Goal: Transaction & Acquisition: Book appointment/travel/reservation

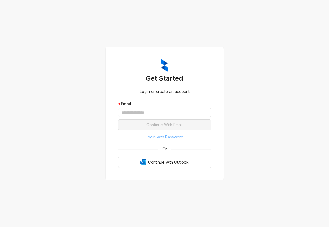
click at [165, 138] on span "Login with Password" at bounding box center [165, 137] width 38 height 6
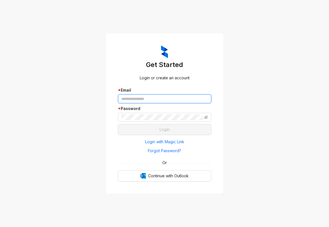
type input "**********"
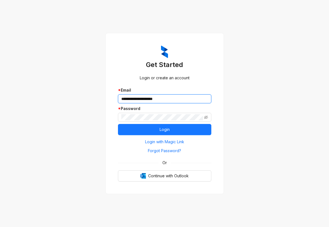
drag, startPoint x: 161, startPoint y: 100, endPoint x: 161, endPoint y: 103, distance: 3.4
click at [161, 100] on input "**********" at bounding box center [164, 99] width 93 height 9
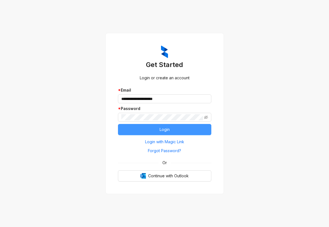
click at [133, 129] on button "Login" at bounding box center [164, 129] width 93 height 11
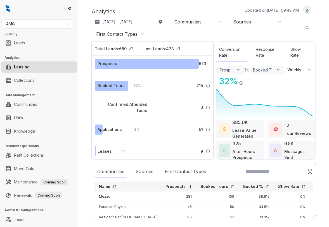
select select "******"
click at [35, 131] on link "Knowledge" at bounding box center [24, 131] width 21 height 11
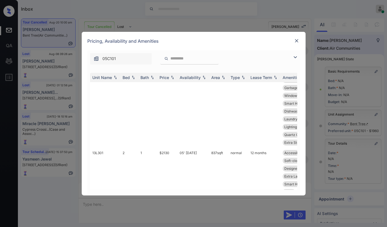
scroll to position [194, 0]
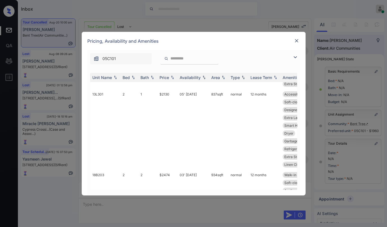
click at [297, 41] on img at bounding box center [297, 41] width 6 height 6
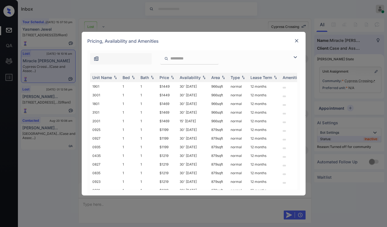
scroll to position [5576, 0]
drag, startPoint x: 296, startPoint y: 59, endPoint x: 233, endPoint y: 64, distance: 63.4
click at [296, 59] on img at bounding box center [295, 57] width 7 height 7
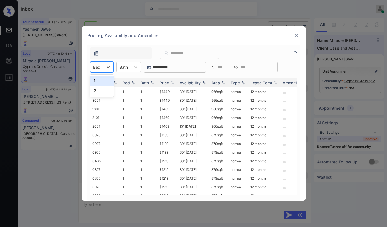
click at [100, 64] on div "Bed" at bounding box center [96, 67] width 13 height 8
click at [230, 44] on div "Pricing, Availability and Amenities" at bounding box center [194, 35] width 224 height 18
click at [295, 34] on img at bounding box center [297, 35] width 6 height 6
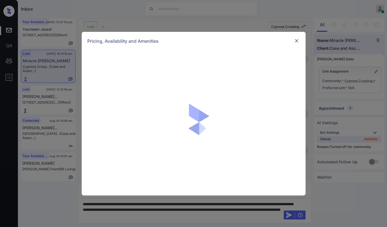
scroll to position [5241, 0]
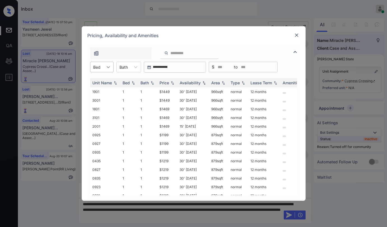
click at [113, 67] on div "Bed" at bounding box center [101, 67] width 23 height 11
click at [300, 35] on div "Pricing, Availability and Amenities" at bounding box center [194, 35] width 224 height 18
click at [298, 36] on img at bounding box center [297, 35] width 6 height 6
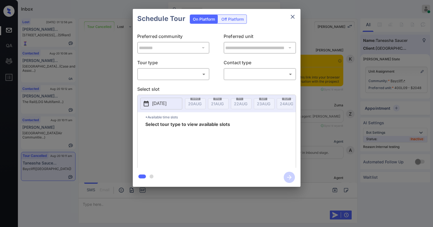
scroll to position [2638, 0]
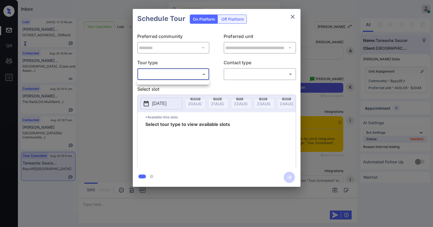
click at [184, 70] on body "Inbox [PERSON_NAME] Online Set yourself offline Set yourself on break Profile S…" at bounding box center [216, 113] width 433 height 227
click at [179, 75] on div at bounding box center [216, 113] width 433 height 227
click at [293, 14] on icon "close" at bounding box center [293, 16] width 7 height 7
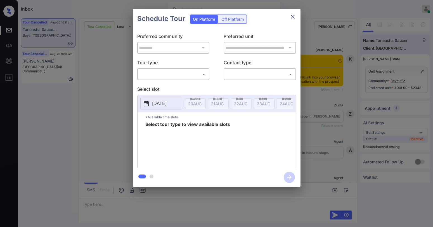
scroll to position [3002, 0]
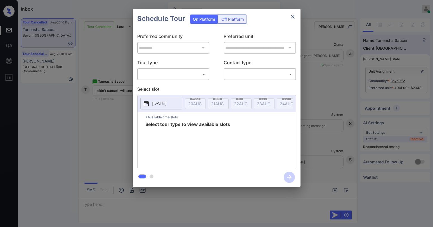
click at [175, 71] on body "Inbox [PERSON_NAME] Online Set yourself offline Set yourself on break Profile S…" at bounding box center [216, 113] width 433 height 227
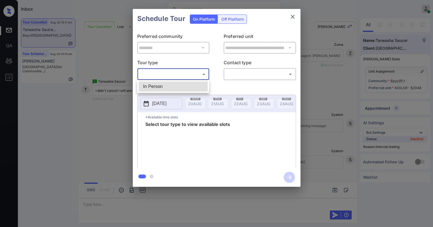
click at [170, 85] on li "In Person" at bounding box center [173, 87] width 69 height 10
type input "********"
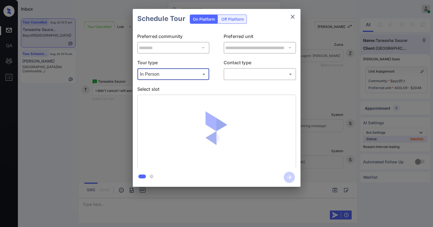
click at [242, 73] on body "Inbox [PERSON_NAME] Online Set yourself offline Set yourself on break Profile S…" at bounding box center [216, 113] width 433 height 227
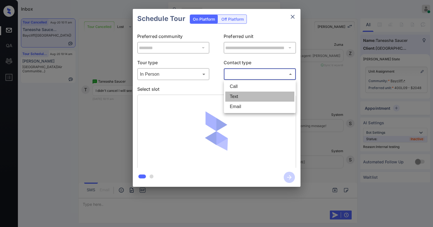
click at [239, 98] on li "Text" at bounding box center [259, 97] width 69 height 10
type input "****"
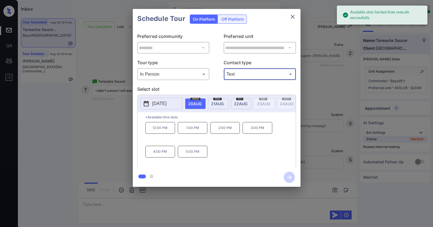
click at [197, 105] on span "20 AUG" at bounding box center [194, 104] width 13 height 5
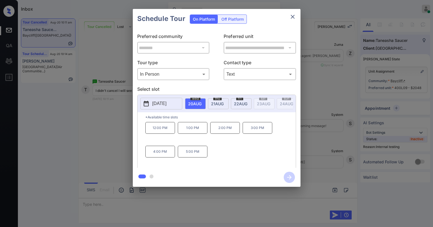
click at [220, 106] on div "thu 21 AUG" at bounding box center [218, 103] width 21 height 11
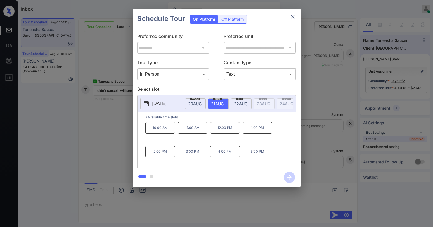
click at [190, 102] on span "20 AUG" at bounding box center [194, 104] width 13 height 5
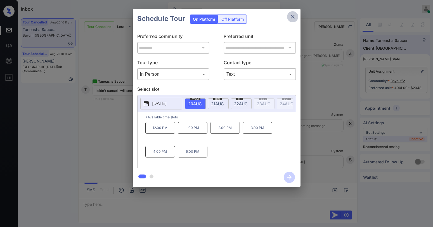
click at [291, 15] on icon "close" at bounding box center [293, 16] width 7 height 7
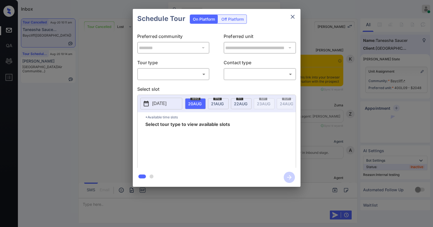
scroll to position [3002, 0]
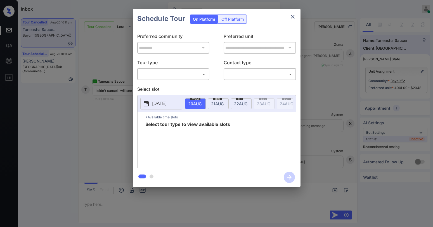
click at [193, 72] on body "Inbox [PERSON_NAME] Online Set yourself offline Set yourself on break Profile S…" at bounding box center [216, 113] width 433 height 227
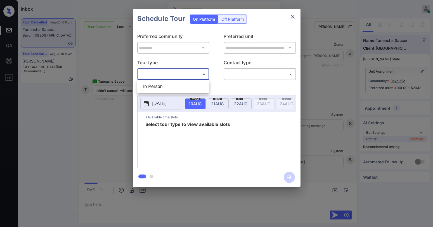
click at [185, 86] on li "In Person" at bounding box center [173, 87] width 69 height 10
type input "********"
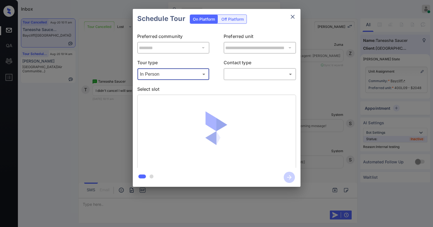
click at [250, 73] on body "Inbox [PERSON_NAME] Online Set yourself offline Set yourself on break Profile S…" at bounding box center [216, 113] width 433 height 227
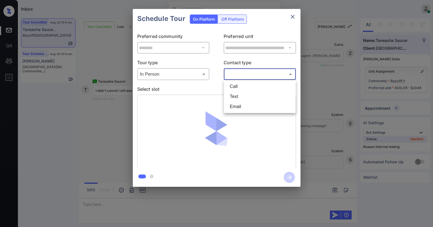
click at [250, 96] on li "Text" at bounding box center [259, 97] width 69 height 10
type input "****"
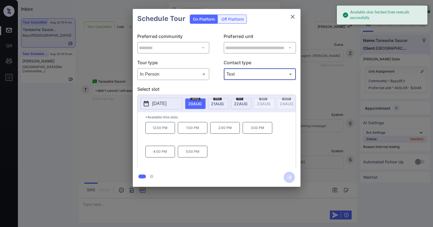
click at [193, 157] on p "5:00 PM" at bounding box center [193, 152] width 30 height 12
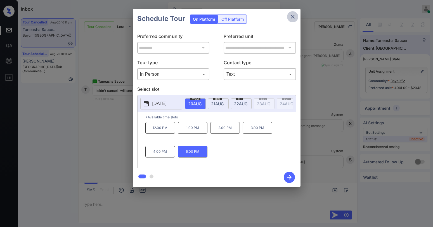
click at [288, 16] on button "close" at bounding box center [292, 16] width 11 height 11
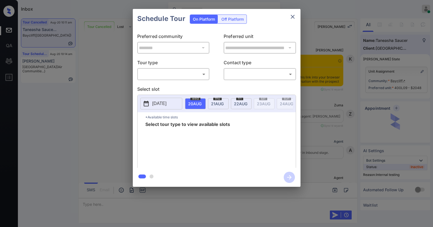
scroll to position [3038, 0]
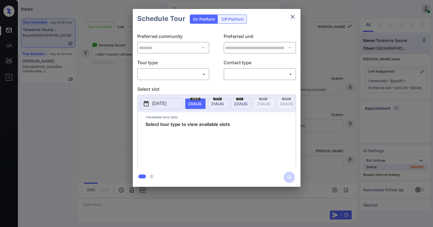
click at [179, 76] on body "Inbox [PERSON_NAME] Online Set yourself offline Set yourself on break Profile S…" at bounding box center [216, 113] width 433 height 227
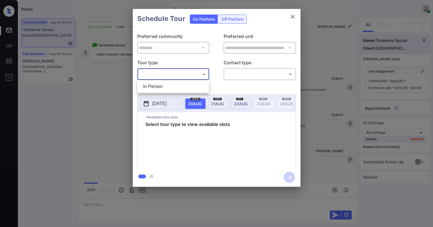
drag, startPoint x: 174, startPoint y: 82, endPoint x: 179, endPoint y: 83, distance: 4.6
click at [174, 83] on li "In Person" at bounding box center [173, 87] width 69 height 10
type input "********"
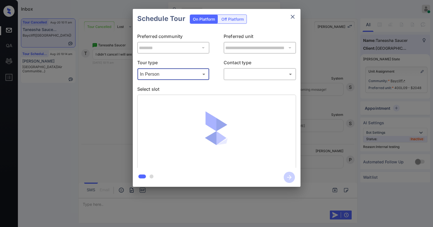
click at [241, 79] on body "Inbox [PERSON_NAME] Online Set yourself offline Set yourself on break Profile S…" at bounding box center [216, 113] width 433 height 227
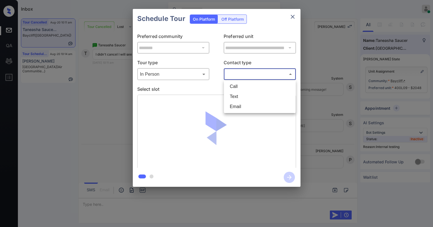
click at [239, 95] on li "Text" at bounding box center [259, 97] width 69 height 10
type input "****"
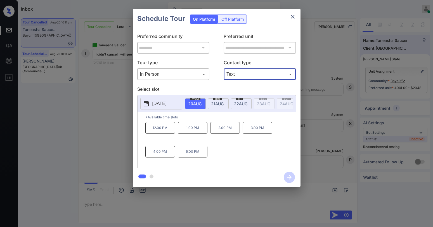
click at [190, 154] on p "5:00 PM" at bounding box center [193, 152] width 30 height 12
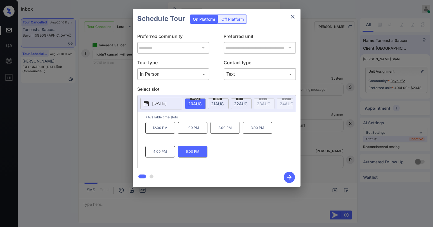
click at [290, 175] on icon "button" at bounding box center [289, 177] width 11 height 11
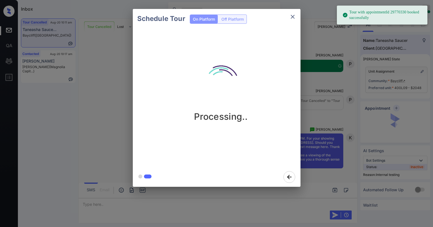
scroll to position [3170, 0]
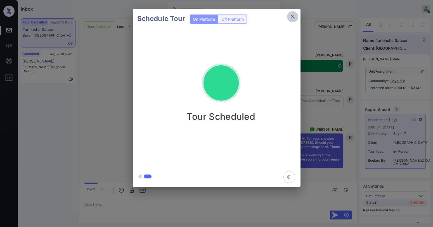
click at [293, 20] on icon "close" at bounding box center [293, 16] width 7 height 7
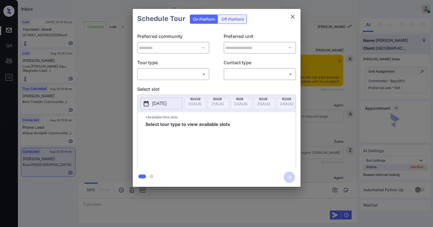
scroll to position [4395, 0]
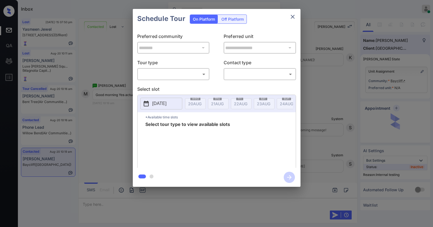
click at [161, 80] on div "​ ​" at bounding box center [173, 74] width 72 height 12
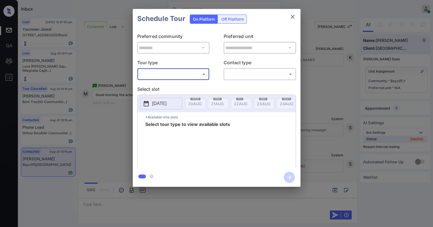
click at [160, 72] on body "Inbox Paolo Gabriel Online Set yourself offline Set yourself on break Profile S…" at bounding box center [216, 113] width 433 height 227
click at [156, 86] on li "In Person" at bounding box center [173, 87] width 69 height 10
type input "********"
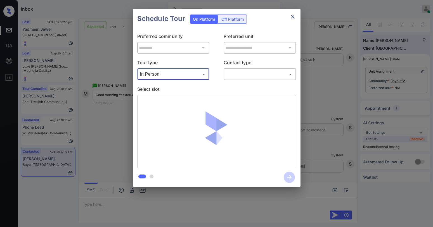
click at [259, 73] on body "Inbox Paolo Gabriel Online Set yourself offline Set yourself on break Profile S…" at bounding box center [216, 113] width 433 height 227
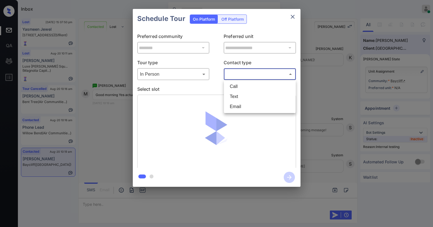
click at [241, 93] on li "Text" at bounding box center [259, 97] width 69 height 10
type input "****"
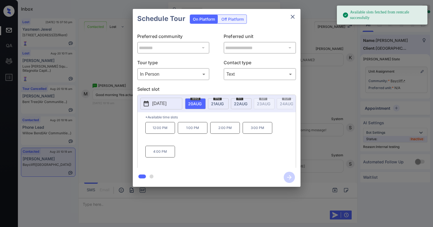
click at [196, 103] on span "20 AUG" at bounding box center [194, 104] width 13 height 5
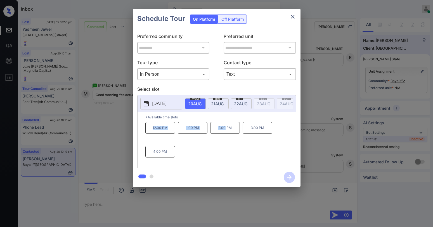
drag, startPoint x: 153, startPoint y: 131, endPoint x: 219, endPoint y: 154, distance: 70.3
click at [225, 135] on div "12:00 PM 1:00 PM 2:00 PM 3:00 PM 4:00 PM" at bounding box center [220, 144] width 150 height 45
click at [203, 156] on div "12:00 PM 1:00 PM 2:00 PM 3:00 PM 4:00 PM" at bounding box center [220, 144] width 150 height 45
drag, startPoint x: 185, startPoint y: 130, endPoint x: 270, endPoint y: 133, distance: 85.4
click at [270, 133] on div "12:00 PM 1:00 PM 2:00 PM 3:00 PM 4:00 PM" at bounding box center [220, 144] width 150 height 45
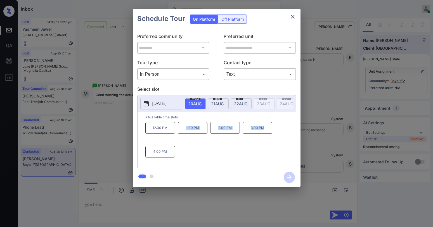
copy div "1:00 PM 2:00 PM 3:00 PM"
click at [294, 14] on icon "close" at bounding box center [293, 16] width 7 height 7
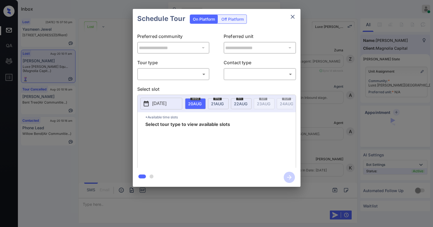
scroll to position [2675, 0]
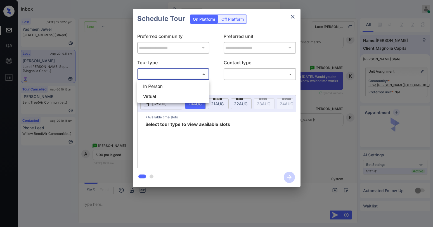
click at [178, 76] on body "Inbox [PERSON_NAME] Online Set yourself offline Set yourself on break Profile S…" at bounding box center [216, 113] width 433 height 227
click at [294, 15] on div at bounding box center [216, 113] width 433 height 227
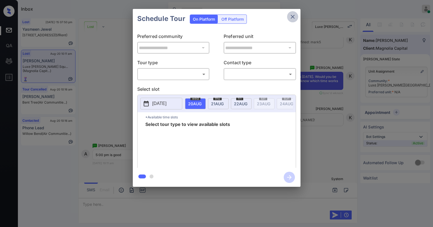
click at [292, 17] on icon "close" at bounding box center [293, 16] width 7 height 7
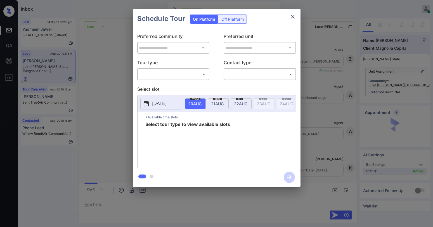
scroll to position [3066, 0]
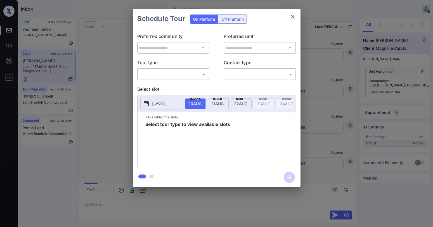
drag, startPoint x: 175, startPoint y: 64, endPoint x: 174, endPoint y: 70, distance: 6.9
click at [175, 64] on p "Tour type" at bounding box center [173, 63] width 72 height 9
click at [173, 72] on body "Inbox Paolo Gabriel Online Set yourself offline Set yourself on break Profile S…" at bounding box center [216, 113] width 433 height 227
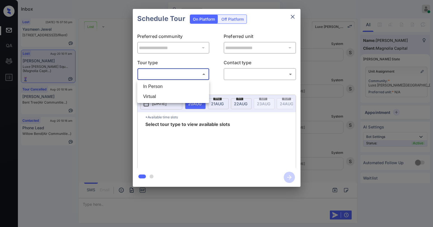
click at [157, 86] on li "In Person" at bounding box center [173, 87] width 69 height 10
type input "********"
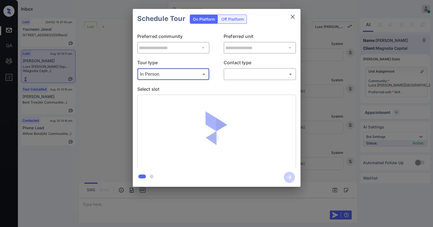
click at [233, 77] on body "Inbox Paolo Gabriel Online Set yourself offline Set yourself on break Profile S…" at bounding box center [216, 113] width 433 height 227
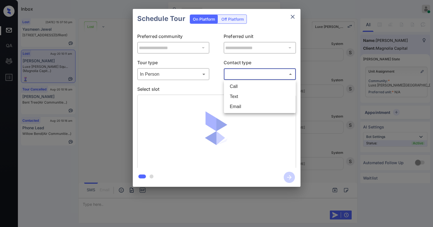
click at [239, 99] on li "Text" at bounding box center [259, 97] width 69 height 10
type input "****"
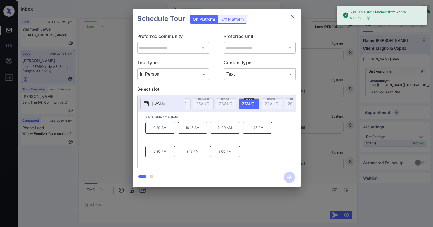
scroll to position [0, 111]
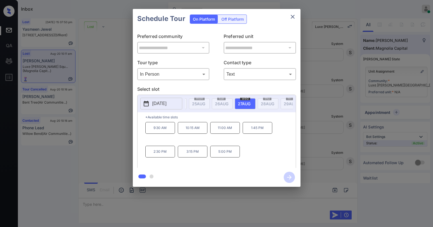
click at [293, 19] on icon "close" at bounding box center [293, 16] width 7 height 7
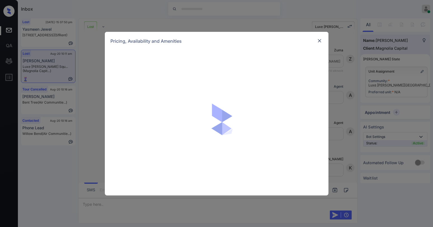
scroll to position [2675, 0]
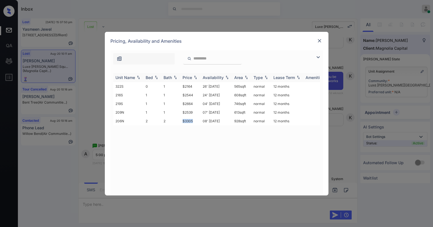
drag, startPoint x: 194, startPoint y: 122, endPoint x: 258, endPoint y: 80, distance: 76.7
click at [181, 123] on td "$3305" at bounding box center [190, 121] width 20 height 9
copy td "$3305"
click at [320, 39] on img at bounding box center [320, 41] width 6 height 6
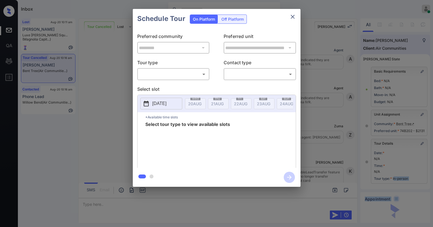
scroll to position [51, 0]
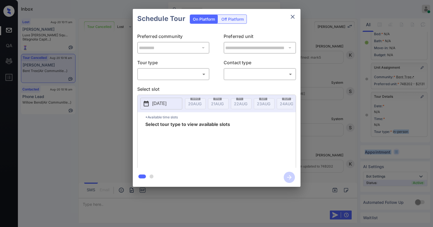
click at [171, 76] on body "Inbox Paolo Gabriel Online Set yourself offline Set yourself on break Profile S…" at bounding box center [216, 113] width 433 height 227
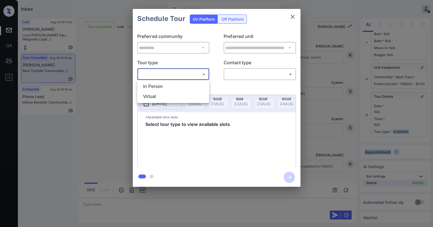
drag, startPoint x: 169, startPoint y: 83, endPoint x: 236, endPoint y: 81, distance: 67.2
click at [170, 83] on li "In Person" at bounding box center [173, 87] width 69 height 10
type input "********"
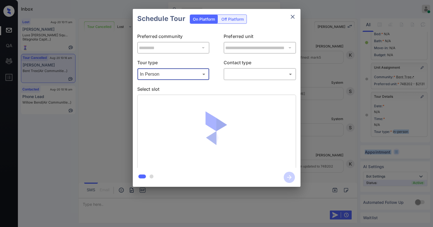
click at [247, 79] on body "Inbox Paolo Gabriel Online Set yourself offline Set yourself on break Profile S…" at bounding box center [216, 113] width 433 height 227
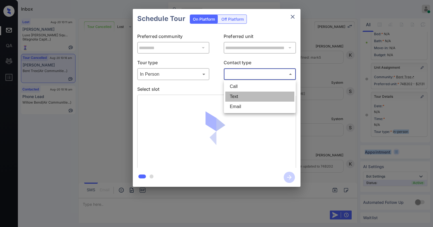
click at [243, 99] on li "Text" at bounding box center [259, 97] width 69 height 10
type input "****"
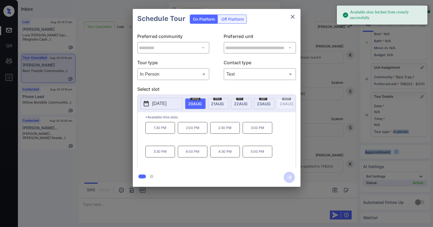
scroll to position [0, 4]
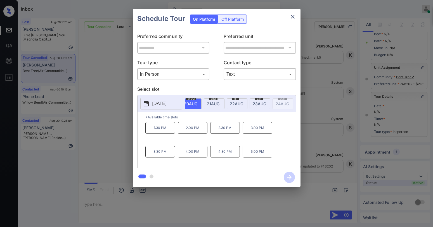
click at [197, 105] on span "22 AUG" at bounding box center [190, 104] width 13 height 5
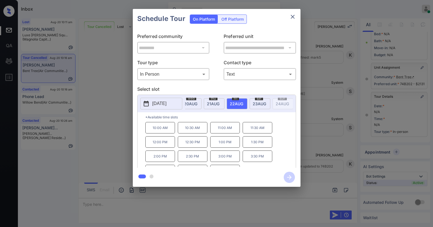
click at [197, 102] on span "23 AUG" at bounding box center [190, 104] width 13 height 5
click at [193, 144] on p "12:30 PM" at bounding box center [193, 142] width 30 height 11
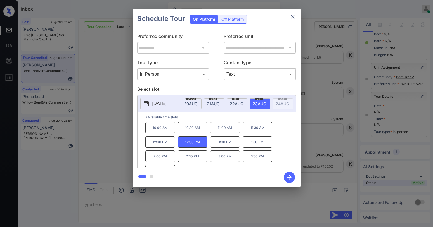
click at [293, 15] on icon "close" at bounding box center [293, 16] width 7 height 7
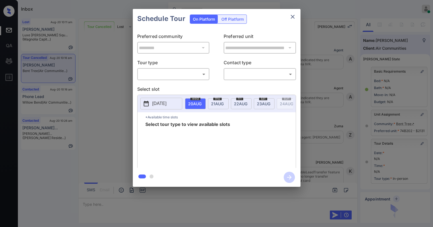
scroll to position [51, 0]
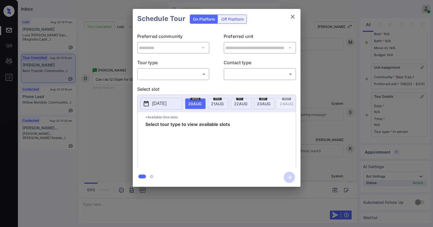
click at [190, 76] on body "Inbox Paolo Gabriel Online Set yourself offline Set yourself on break Profile S…" at bounding box center [216, 113] width 433 height 227
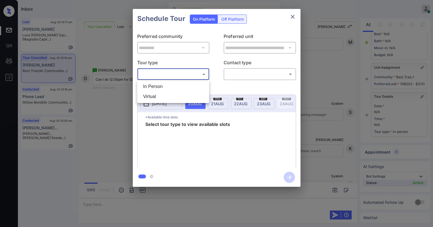
click at [170, 88] on li "In Person" at bounding box center [173, 87] width 69 height 10
type input "********"
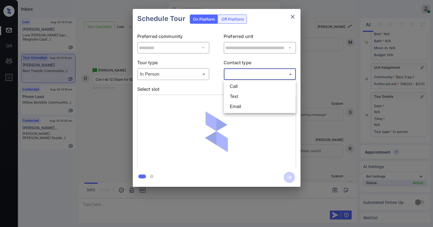
click at [237, 78] on body "Inbox Paolo Gabriel Online Set yourself offline Set yourself on break Profile S…" at bounding box center [216, 113] width 433 height 227
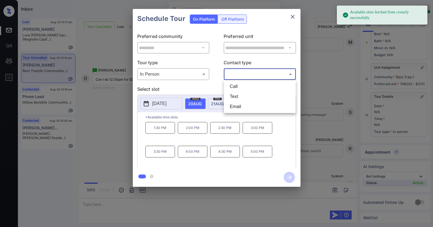
click at [235, 97] on li "Text" at bounding box center [259, 97] width 69 height 10
type input "****"
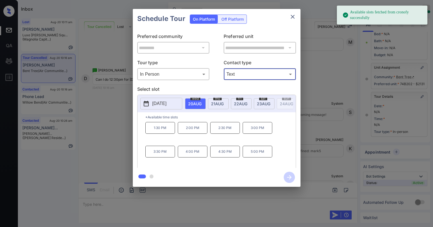
click at [202, 105] on span "23 AUG" at bounding box center [194, 104] width 13 height 5
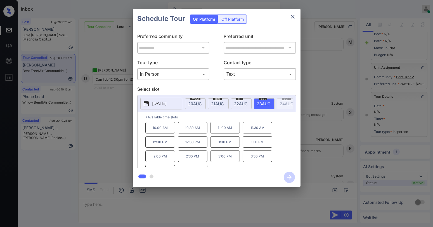
click at [197, 147] on p "12:30 PM" at bounding box center [193, 142] width 30 height 11
click at [288, 174] on icon "button" at bounding box center [289, 177] width 11 height 11
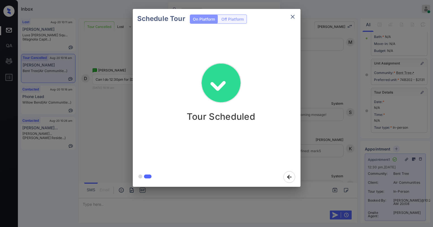
click at [295, 15] on icon "close" at bounding box center [293, 16] width 7 height 7
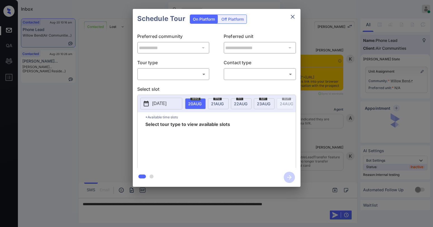
scroll to position [1519, 0]
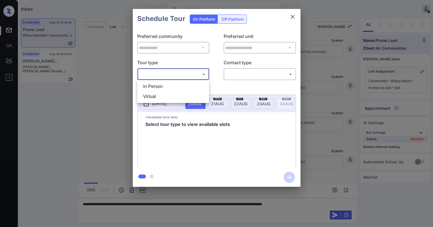
click at [145, 76] on body "Inbox [PERSON_NAME] Online Set yourself offline Set yourself on break Profile S…" at bounding box center [216, 113] width 433 height 227
click at [162, 90] on li "In Person" at bounding box center [173, 87] width 69 height 10
type input "********"
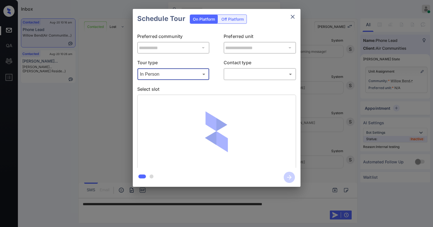
click at [237, 76] on body "Inbox Paolo Gabriel Online Set yourself offline Set yourself on break Profile S…" at bounding box center [216, 113] width 433 height 227
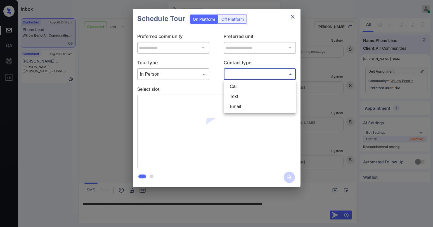
click at [241, 96] on li "Text" at bounding box center [259, 97] width 69 height 10
type input "****"
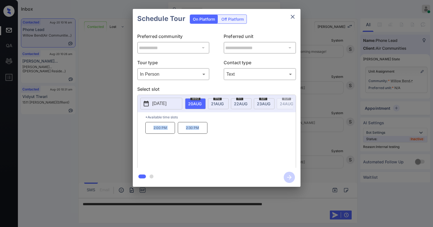
drag, startPoint x: 153, startPoint y: 130, endPoint x: 204, endPoint y: 132, distance: 51.5
click at [204, 132] on div "2:00 PM 2:30 PM" at bounding box center [220, 144] width 150 height 45
copy div "2:00 PM 2:30 PM"
click at [294, 16] on icon "close" at bounding box center [293, 16] width 7 height 7
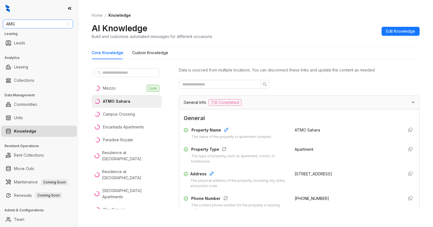
click at [37, 21] on span "AMG" at bounding box center [37, 24] width 63 height 8
type input "***"
drag, startPoint x: 53, startPoint y: 38, endPoint x: 57, endPoint y: 37, distance: 3.8
click at [54, 38] on div "Griffis Residential" at bounding box center [38, 35] width 68 height 9
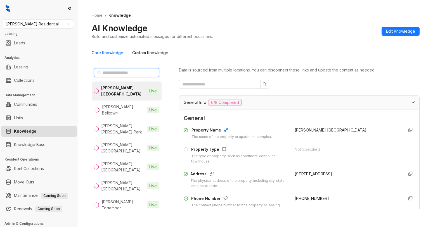
click at [131, 74] on input "text" at bounding box center [126, 73] width 49 height 6
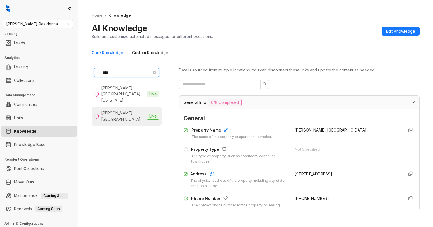
type input "****"
click at [109, 110] on div "[PERSON_NAME][GEOGRAPHIC_DATA]" at bounding box center [122, 116] width 43 height 12
click at [216, 81] on span at bounding box center [220, 84] width 82 height 9
click at [217, 83] on input "text" at bounding box center [217, 84] width 70 height 6
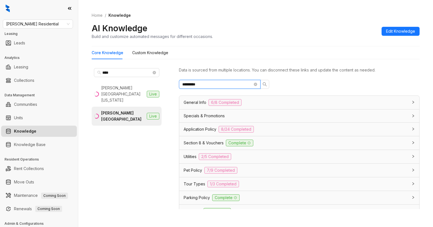
click at [217, 83] on input "*********" at bounding box center [217, 84] width 70 height 6
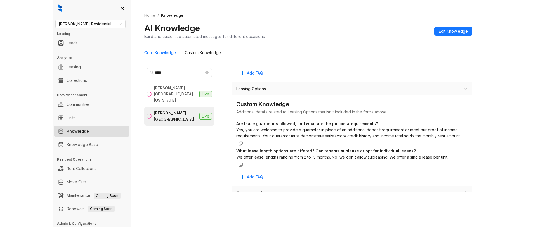
scroll to position [319, 0]
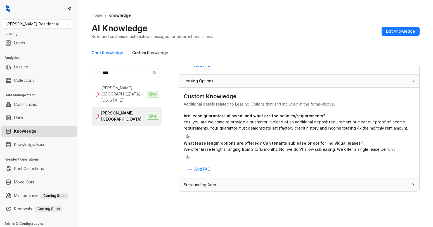
type input "*****"
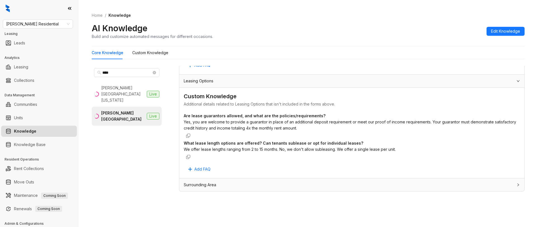
scroll to position [289, 0]
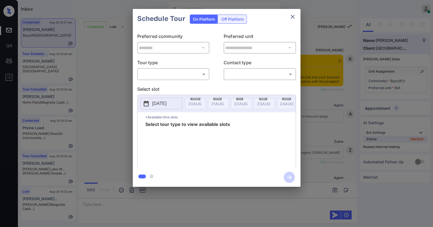
scroll to position [4503, 0]
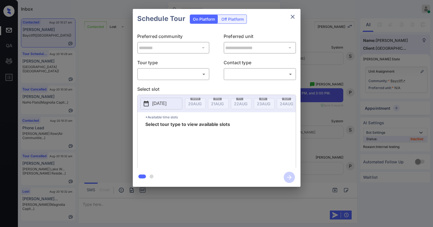
click at [149, 72] on body "Inbox [PERSON_NAME] Online Set yourself offline Set yourself on break Profile S…" at bounding box center [216, 113] width 433 height 227
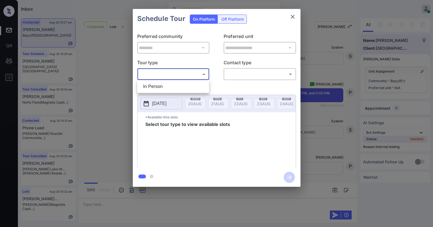
click at [167, 85] on li "In Person" at bounding box center [173, 87] width 69 height 10
type input "********"
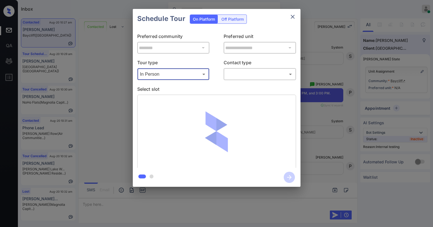
click at [236, 75] on body "Inbox Paolo Gabriel Online Set yourself offline Set yourself on break Profile S…" at bounding box center [216, 113] width 433 height 227
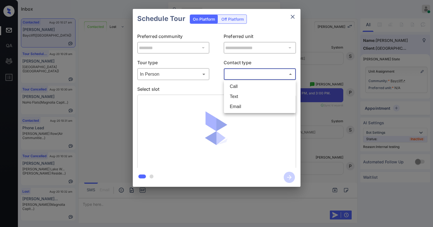
click at [239, 97] on li "Text" at bounding box center [259, 97] width 69 height 10
type input "****"
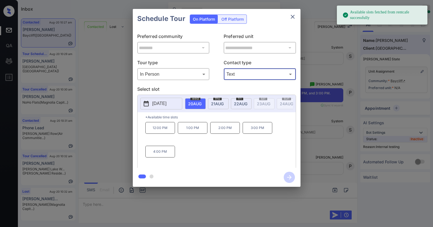
click at [202, 102] on span "21 AUG" at bounding box center [194, 104] width 13 height 5
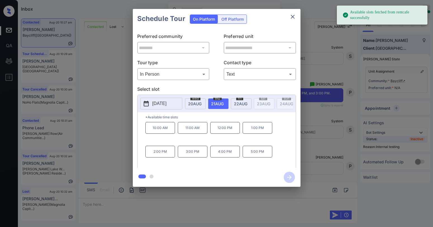
drag, startPoint x: 251, startPoint y: 104, endPoint x: 245, endPoint y: 103, distance: 6.2
click at [202, 103] on span "22 AUG" at bounding box center [194, 104] width 13 height 5
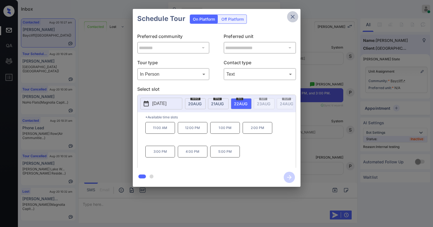
click at [290, 19] on icon "close" at bounding box center [293, 16] width 7 height 7
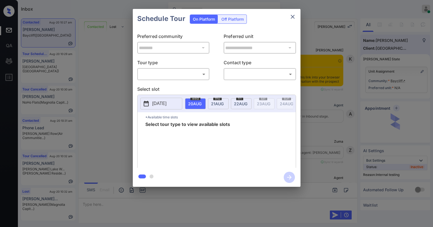
scroll to position [4615, 0]
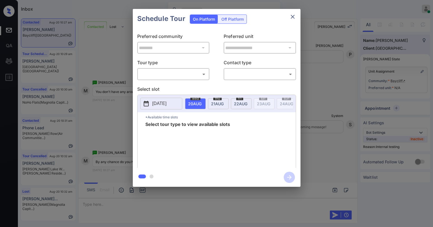
click at [173, 72] on body "Inbox [PERSON_NAME] Online Set yourself offline Set yourself on break Profile S…" at bounding box center [216, 113] width 433 height 227
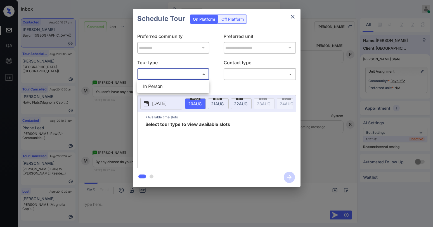
drag, startPoint x: 169, startPoint y: 89, endPoint x: 186, endPoint y: 84, distance: 18.1
click at [170, 88] on li "In Person" at bounding box center [173, 87] width 69 height 10
type input "********"
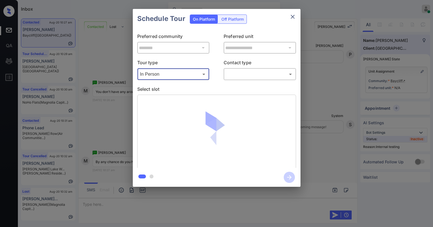
click at [256, 75] on body "Inbox Paolo Gabriel Online Set yourself offline Set yourself on break Profile S…" at bounding box center [216, 113] width 433 height 227
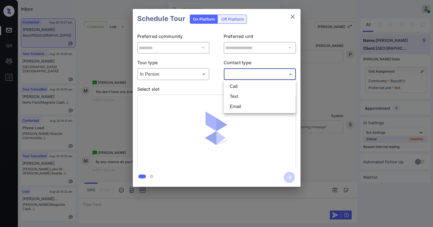
click at [246, 99] on li "Text" at bounding box center [259, 97] width 69 height 10
type input "****"
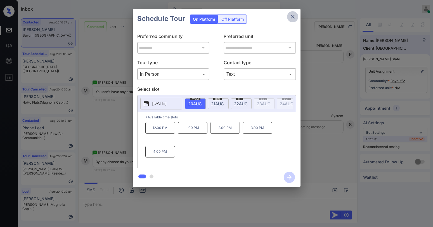
click at [291, 19] on icon "close" at bounding box center [293, 16] width 7 height 7
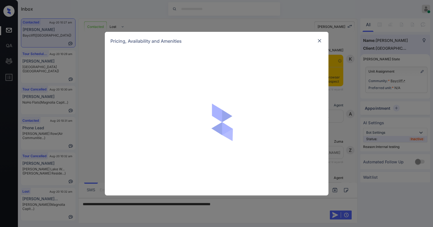
scroll to position [4531, 0]
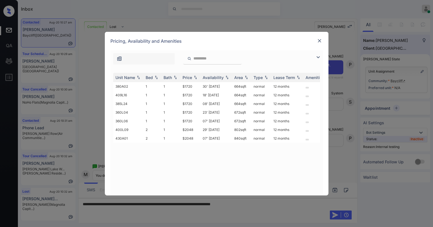
click at [319, 56] on img at bounding box center [318, 57] width 7 height 7
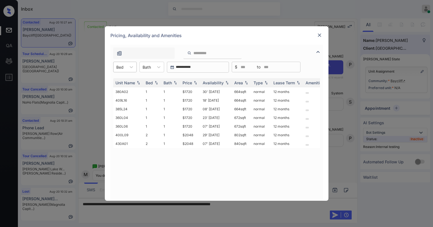
click at [124, 68] on div "Bed" at bounding box center [120, 67] width 13 height 8
click at [124, 82] on div "1" at bounding box center [124, 81] width 23 height 10
click at [187, 84] on div "Price" at bounding box center [188, 83] width 10 height 5
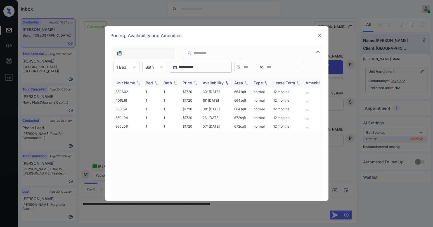
click at [187, 84] on div "Price" at bounding box center [188, 83] width 10 height 5
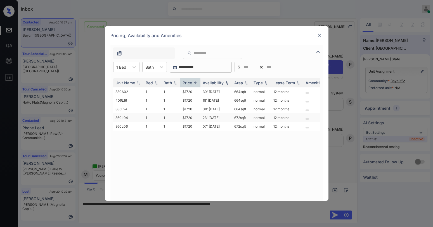
click at [187, 118] on td "$1720" at bounding box center [190, 118] width 20 height 9
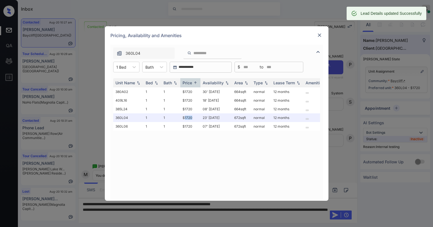
click at [320, 35] on img at bounding box center [320, 35] width 6 height 6
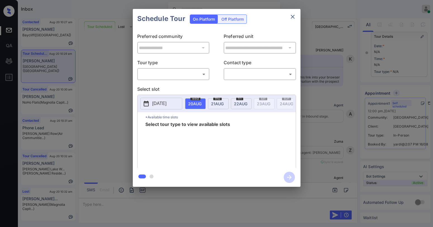
scroll to position [6162, 0]
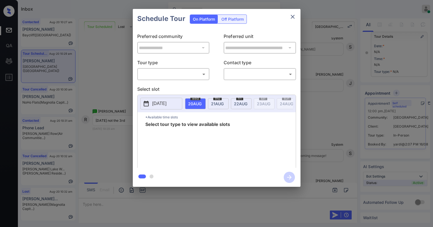
click at [172, 72] on body "Inbox Paolo Gabriel Online Set yourself offline Set yourself on break Profile S…" at bounding box center [216, 113] width 433 height 227
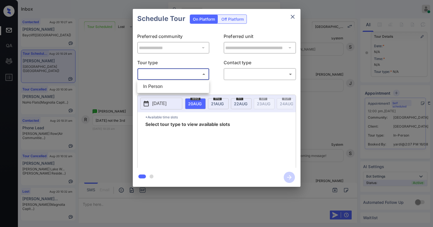
click at [172, 88] on li "In Person" at bounding box center [173, 87] width 69 height 10
type input "********"
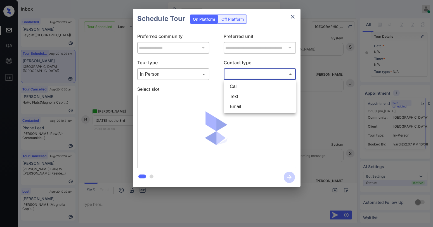
click at [261, 74] on body "Inbox Paolo Gabriel Online Set yourself offline Set yourself on break Profile S…" at bounding box center [216, 113] width 433 height 227
click at [248, 95] on li "Text" at bounding box center [259, 97] width 69 height 10
type input "****"
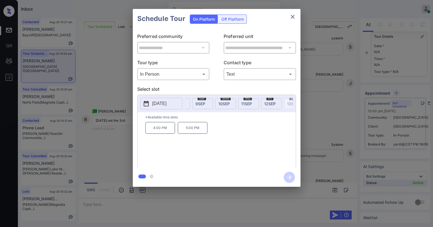
scroll to position [0, 456]
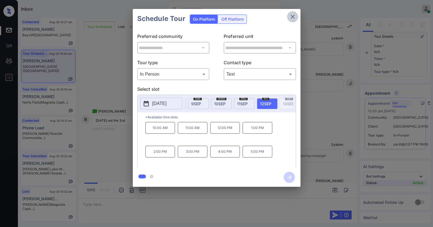
click at [291, 15] on icon "close" at bounding box center [293, 17] width 4 height 4
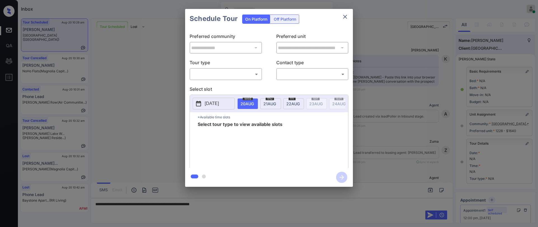
scroll to position [6302, 0]
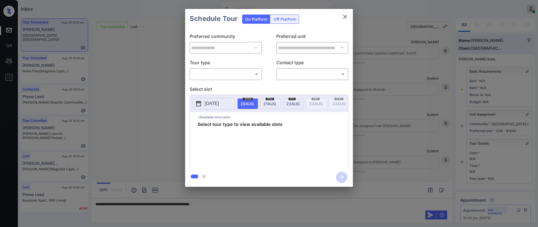
click at [218, 80] on div "​ ​" at bounding box center [226, 74] width 72 height 12
click at [217, 77] on body "Inbox [PERSON_NAME] Online Set yourself offline Set yourself on break Profile S…" at bounding box center [269, 113] width 538 height 227
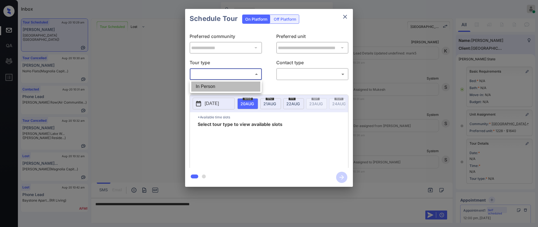
drag, startPoint x: 217, startPoint y: 88, endPoint x: 294, endPoint y: 69, distance: 79.0
click at [220, 87] on li "In Person" at bounding box center [225, 87] width 69 height 10
type input "********"
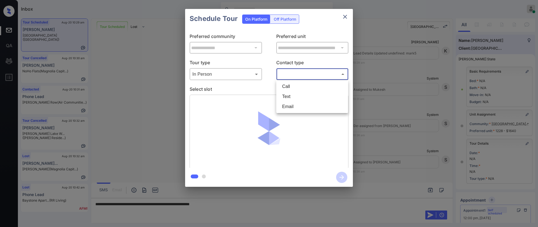
click at [298, 73] on body "Inbox [PERSON_NAME] Online Set yourself offline Set yourself on break Profile S…" at bounding box center [269, 113] width 538 height 227
click at [290, 94] on li "Text" at bounding box center [312, 97] width 69 height 10
type input "****"
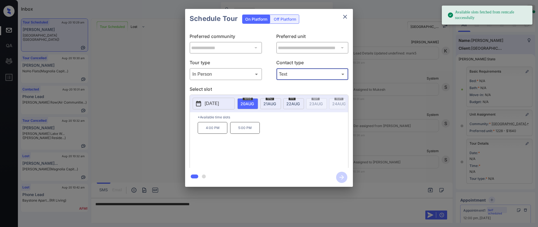
click at [343, 15] on icon "close" at bounding box center [345, 16] width 7 height 7
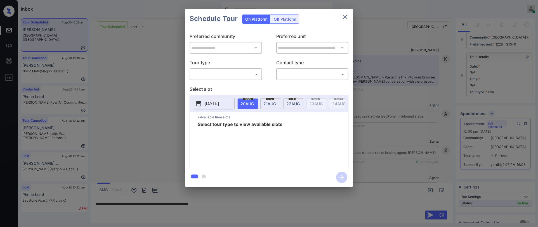
scroll to position [6302, 0]
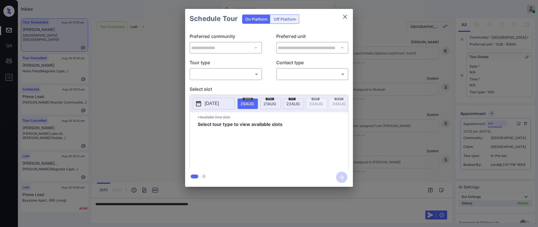
click at [241, 67] on p "Tour type" at bounding box center [226, 63] width 72 height 9
click at [240, 72] on body "Inbox [PERSON_NAME] Online Set yourself offline Set yourself on break Profile S…" at bounding box center [269, 113] width 538 height 227
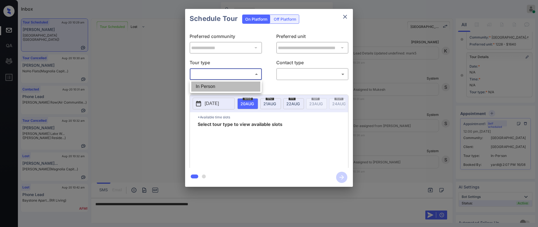
click at [223, 84] on li "In Person" at bounding box center [225, 87] width 69 height 10
type input "********"
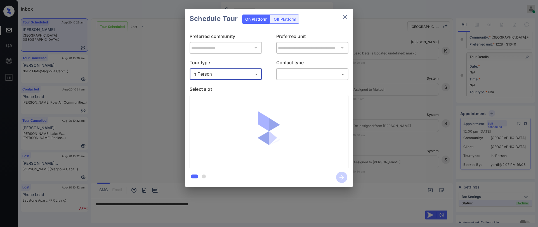
click at [311, 78] on body "Inbox Paolo Gabriel Online Set yourself offline Set yourself on break Profile S…" at bounding box center [269, 113] width 538 height 227
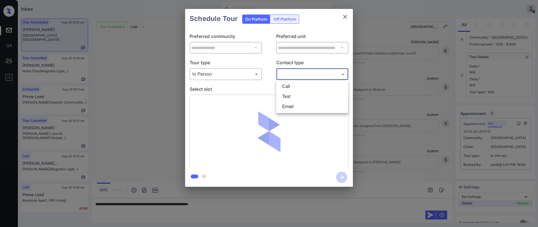
click at [299, 97] on li "Text" at bounding box center [312, 97] width 69 height 10
type input "****"
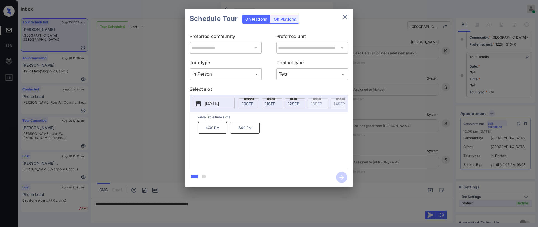
scroll to position [0, 484]
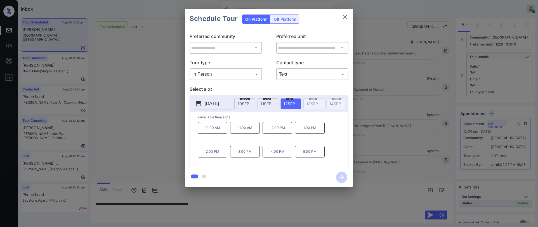
click at [280, 133] on p "12:00 PM" at bounding box center [278, 128] width 30 height 12
click at [341, 176] on icon "button" at bounding box center [341, 177] width 11 height 11
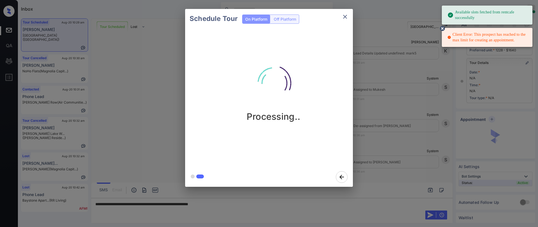
scroll to position [87, 0]
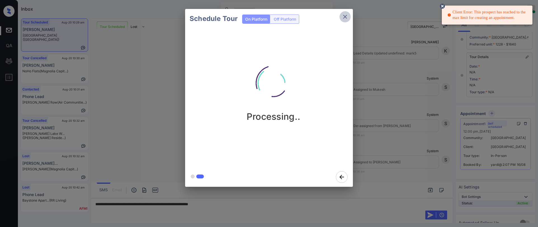
click at [345, 17] on icon "close" at bounding box center [345, 17] width 4 height 4
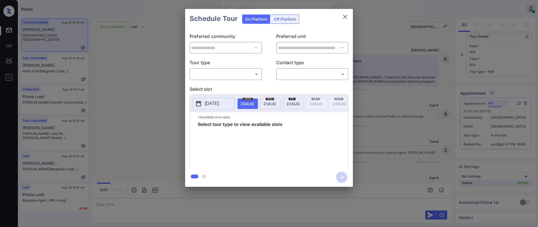
scroll to position [6134, 0]
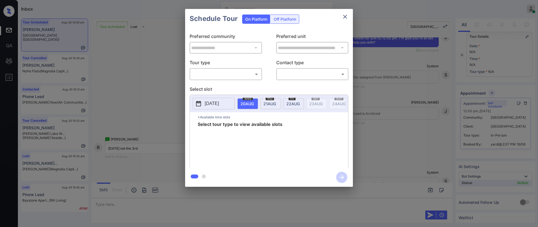
click at [211, 74] on body "Inbox Paolo Gabriel Online Set yourself offline Set yourself on break Profile S…" at bounding box center [269, 113] width 538 height 227
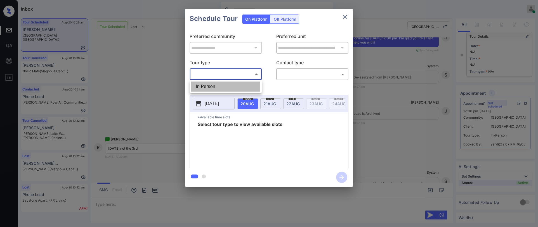
click at [208, 86] on li "In Person" at bounding box center [225, 87] width 69 height 10
type input "********"
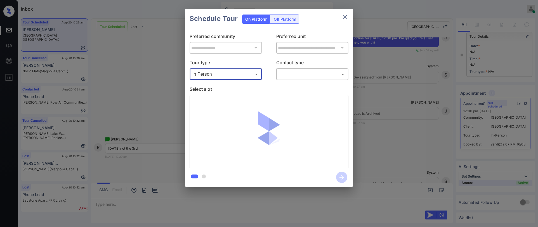
click at [311, 69] on div "​ ​" at bounding box center [312, 74] width 72 height 12
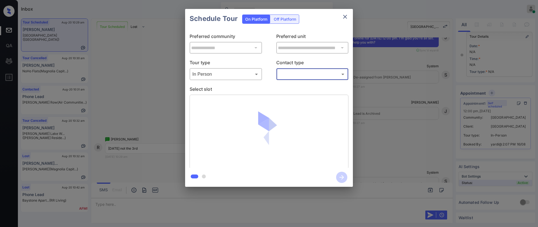
click at [305, 74] on body "Inbox Paolo Gabriel Online Set yourself offline Set yourself on break Profile S…" at bounding box center [269, 113] width 538 height 227
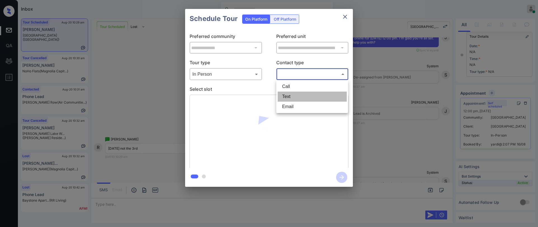
click at [298, 94] on li "Text" at bounding box center [312, 97] width 69 height 10
type input "****"
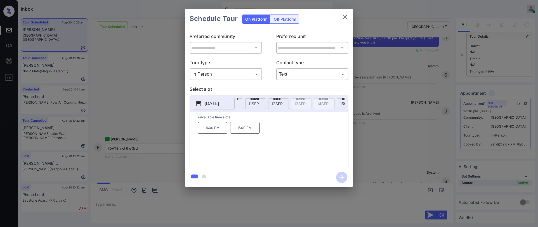
scroll to position [0, 484]
click at [286, 106] on div "fri 12 SEP" at bounding box center [291, 103] width 21 height 11
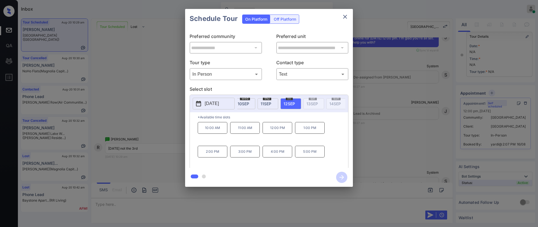
click at [277, 130] on p "12:00 PM" at bounding box center [278, 128] width 30 height 12
click at [342, 177] on icon "button" at bounding box center [341, 177] width 11 height 11
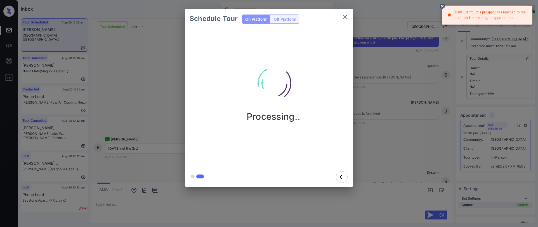
scroll to position [115, 0]
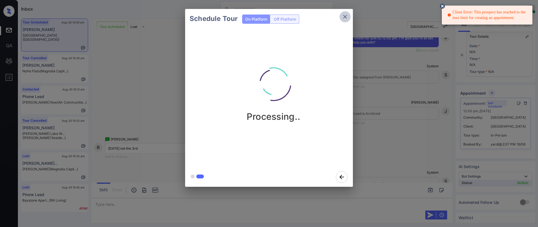
click at [341, 16] on button "close" at bounding box center [345, 16] width 11 height 11
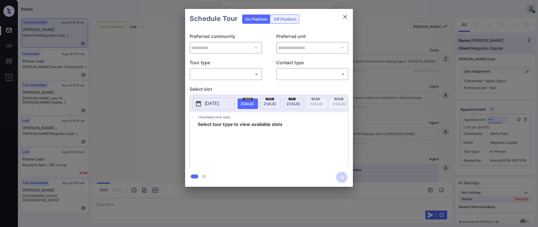
scroll to position [7452, 0]
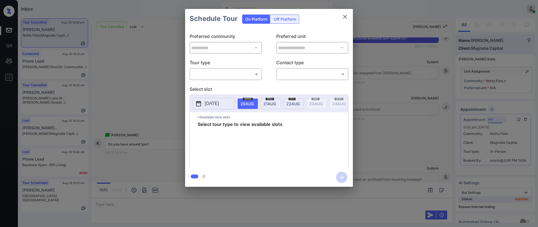
click at [215, 76] on body "Inbox [PERSON_NAME] Online Set yourself offline Set yourself on break Profile S…" at bounding box center [269, 113] width 538 height 227
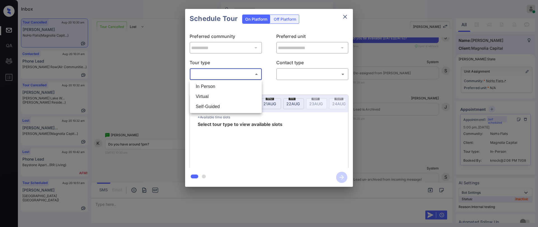
click at [345, 17] on div at bounding box center [269, 113] width 538 height 227
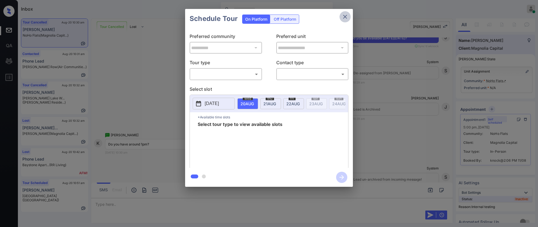
click at [349, 16] on button "close" at bounding box center [345, 16] width 11 height 11
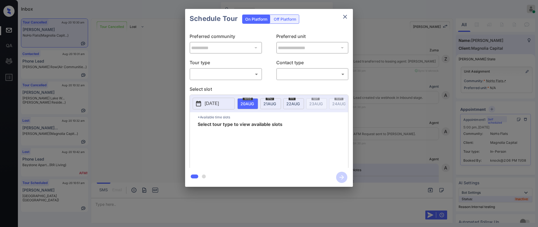
scroll to position [7592, 0]
click at [217, 78] on body "Inbox [PERSON_NAME] Online Set yourself offline Set yourself on break Profile S…" at bounding box center [269, 113] width 538 height 227
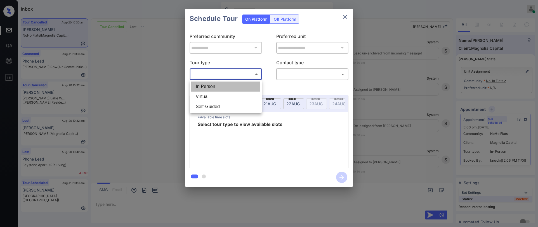
click at [212, 87] on li "In Person" at bounding box center [225, 87] width 69 height 10
type input "********"
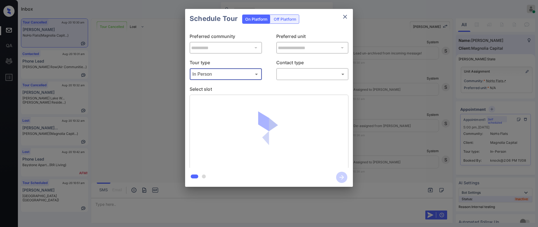
click at [288, 76] on body "Inbox [PERSON_NAME] Online Set yourself offline Set yourself on break Profile S…" at bounding box center [269, 113] width 538 height 227
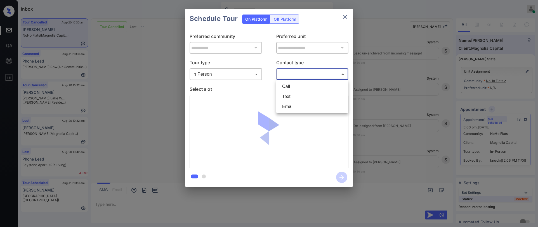
click at [294, 97] on li "Text" at bounding box center [312, 97] width 69 height 10
type input "****"
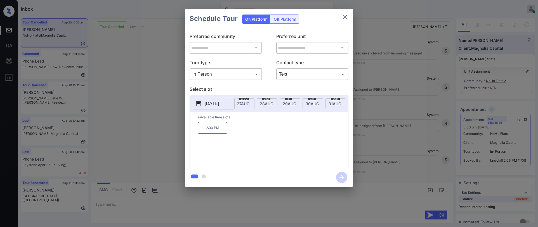
scroll to position [0, 172]
click at [82, 103] on span "30 AUG" at bounding box center [74, 104] width 13 height 5
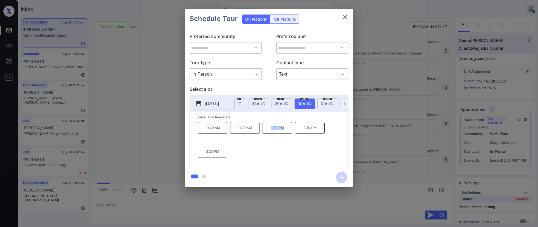
drag, startPoint x: 277, startPoint y: 133, endPoint x: 290, endPoint y: 131, distance: 13.3
click at [289, 133] on p "1:30 PM" at bounding box center [278, 128] width 30 height 12
copy p "1:30 PM"
click at [343, 17] on icon "close" at bounding box center [345, 16] width 7 height 7
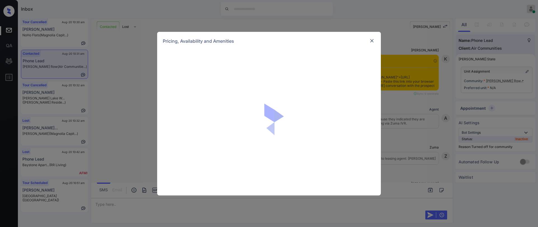
scroll to position [326, 0]
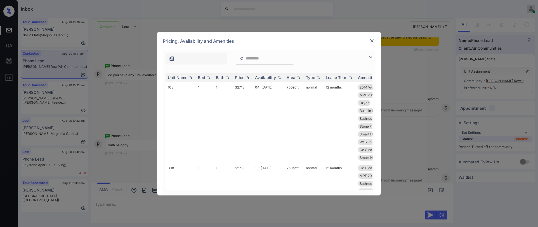
click at [371, 55] on img at bounding box center [370, 57] width 7 height 7
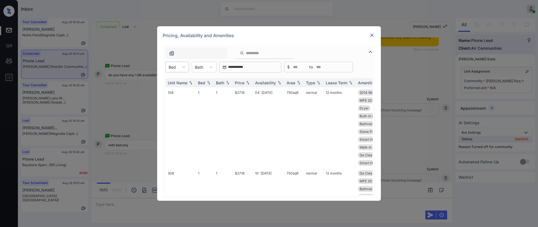
click at [172, 66] on div at bounding box center [172, 67] width 7 height 6
click at [170, 79] on div "1" at bounding box center [177, 81] width 23 height 10
click at [246, 83] on img at bounding box center [248, 83] width 6 height 4
click at [245, 83] on img at bounding box center [248, 83] width 6 height 4
click at [246, 83] on img at bounding box center [248, 83] width 6 height 4
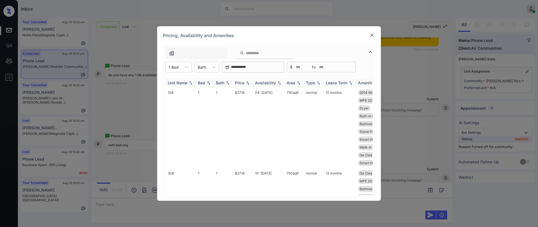
click at [246, 83] on img at bounding box center [248, 83] width 6 height 4
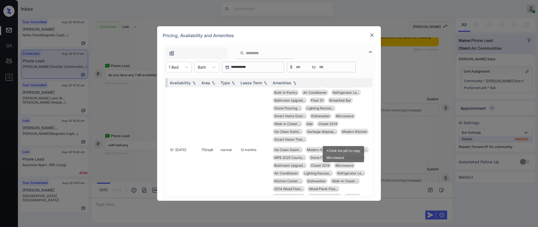
scroll to position [56, 86]
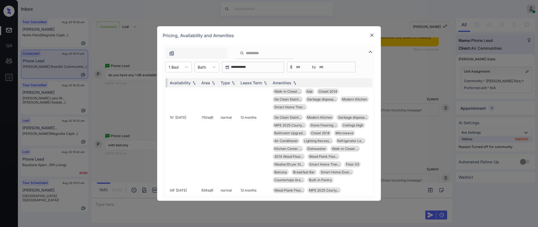
click at [276, 54] on input "search" at bounding box center [268, 53] width 46 height 5
type input "*******"
click at [276, 54] on input "*******" at bounding box center [268, 53] width 46 height 5
drag, startPoint x: 275, startPoint y: 54, endPoint x: 150, endPoint y: 44, distance: 125.4
click at [144, 43] on div "**********" at bounding box center [269, 113] width 538 height 227
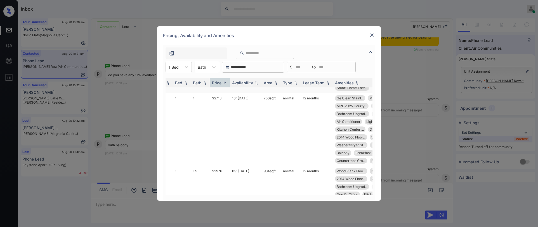
scroll to position [0, 23]
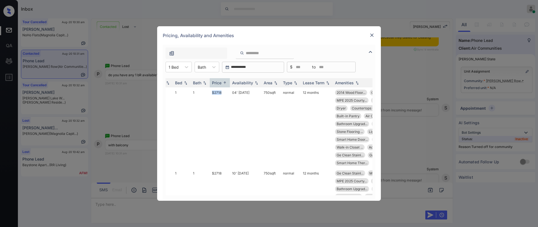
drag, startPoint x: 220, startPoint y: 92, endPoint x: 259, endPoint y: 77, distance: 41.7
click at [227, 92] on td "$2718" at bounding box center [220, 128] width 20 height 81
copy td "$2718"
click at [370, 34] on img at bounding box center [372, 35] width 6 height 6
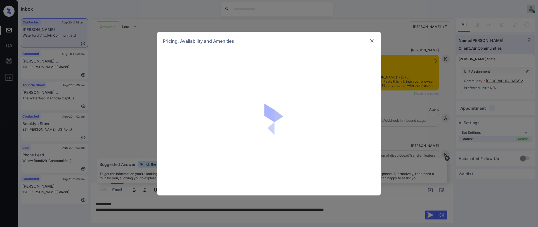
scroll to position [892, 0]
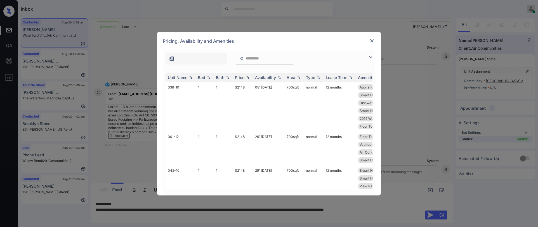
click at [371, 56] on img at bounding box center [370, 57] width 7 height 7
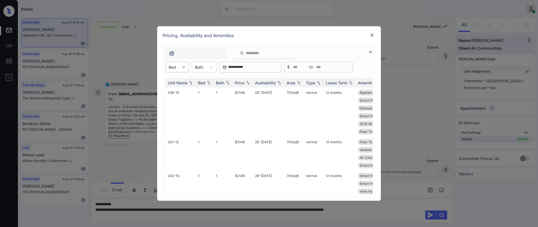
click at [183, 64] on div at bounding box center [184, 67] width 10 height 10
click at [171, 81] on div "1" at bounding box center [177, 81] width 23 height 10
click at [246, 84] on img at bounding box center [248, 83] width 6 height 4
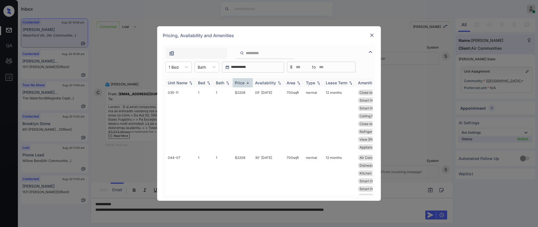
click at [245, 83] on img at bounding box center [248, 83] width 6 height 4
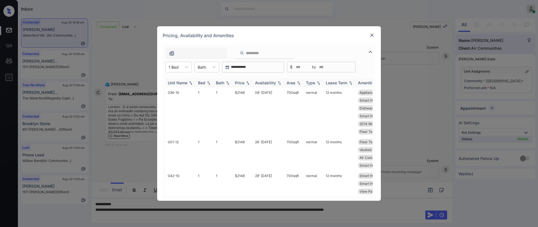
click at [245, 83] on img at bounding box center [248, 83] width 6 height 4
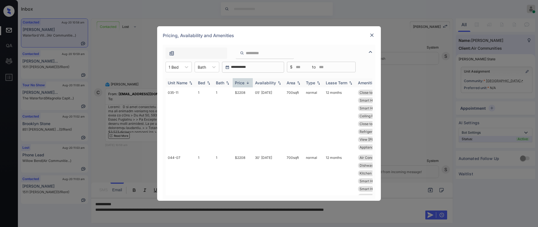
click at [245, 83] on img at bounding box center [248, 83] width 6 height 4
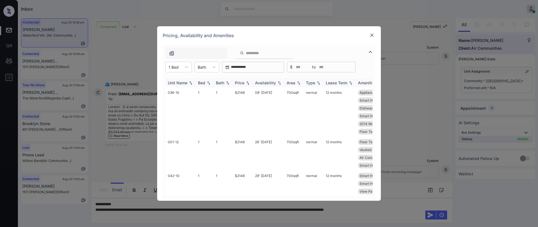
click at [245, 83] on img at bounding box center [248, 83] width 6 height 4
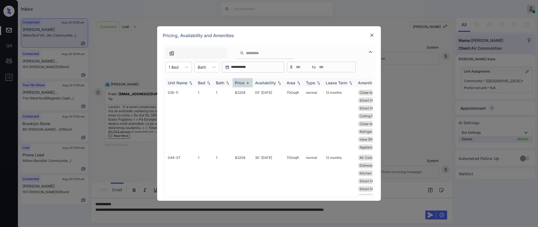
click at [245, 83] on img at bounding box center [248, 83] width 6 height 4
click at [240, 93] on td "$2148" at bounding box center [243, 113] width 20 height 50
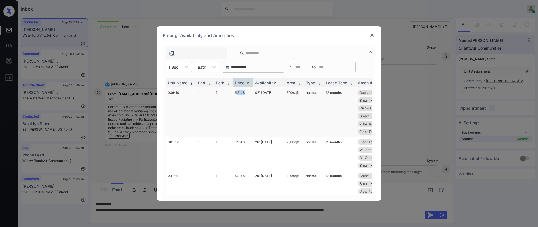
click at [240, 93] on td "$2148" at bounding box center [243, 113] width 20 height 50
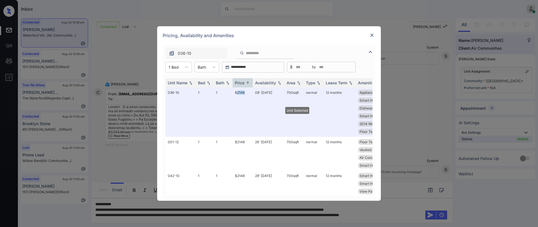
click at [371, 36] on img at bounding box center [372, 35] width 6 height 6
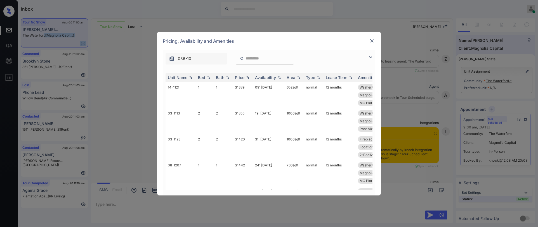
scroll to position [576, 0]
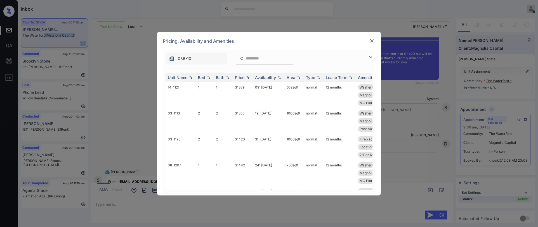
click at [369, 56] on img at bounding box center [370, 57] width 7 height 7
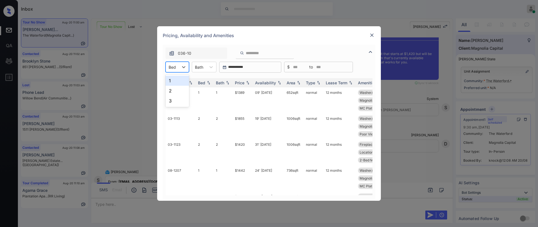
drag, startPoint x: 178, startPoint y: 71, endPoint x: 177, endPoint y: 75, distance: 3.4
click at [178, 71] on div "Bed" at bounding box center [177, 67] width 23 height 11
click at [175, 88] on div "2" at bounding box center [177, 91] width 23 height 10
click at [235, 83] on div "Price" at bounding box center [240, 83] width 10 height 5
click at [237, 82] on div "Price" at bounding box center [240, 83] width 10 height 5
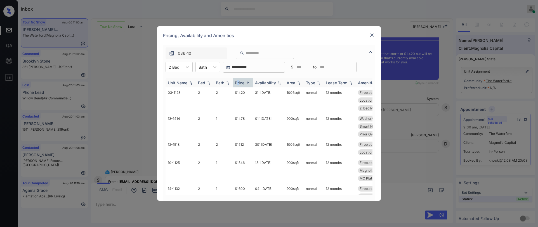
click at [239, 82] on div "Price" at bounding box center [240, 83] width 10 height 5
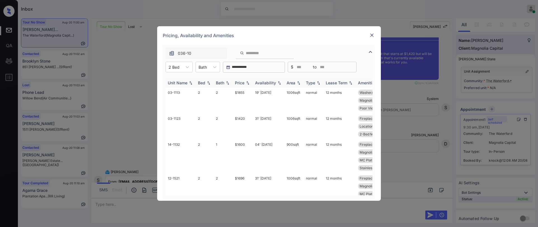
click at [241, 82] on div "Price" at bounding box center [240, 83] width 10 height 5
click at [242, 82] on div "Price" at bounding box center [240, 83] width 10 height 5
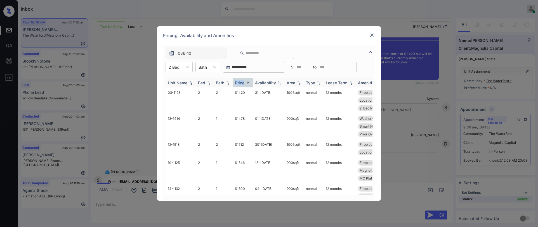
click at [244, 83] on div "Price" at bounding box center [240, 83] width 10 height 5
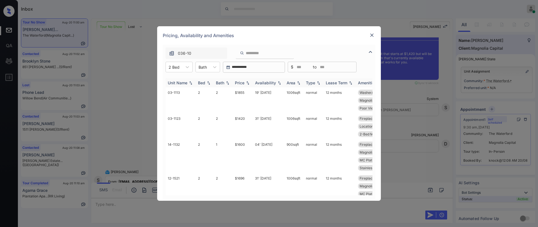
click at [244, 83] on div "Price" at bounding box center [240, 83] width 10 height 5
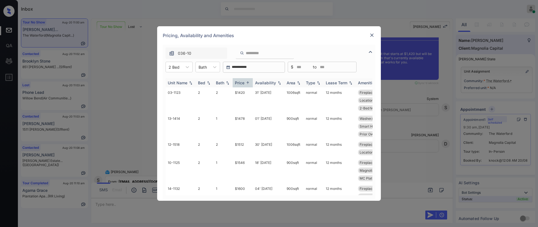
click at [244, 83] on div "Price" at bounding box center [240, 83] width 10 height 5
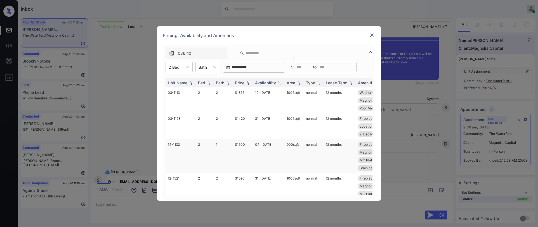
click at [241, 145] on td "$1600" at bounding box center [243, 157] width 20 height 34
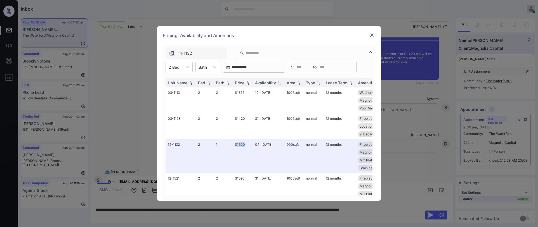
click at [371, 32] on img at bounding box center [372, 35] width 6 height 6
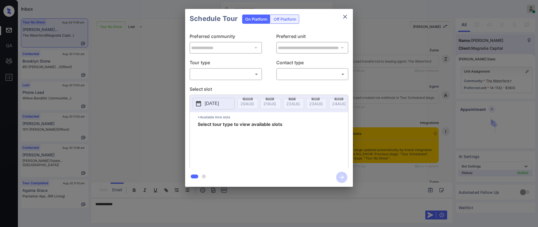
scroll to position [668, 0]
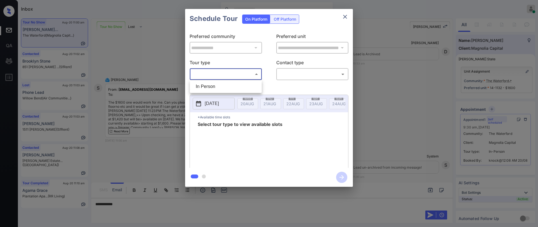
click at [246, 78] on body "Inbox [PERSON_NAME] Online Set yourself offline Set yourself on break Profile S…" at bounding box center [269, 113] width 538 height 227
click at [217, 86] on li "In Person" at bounding box center [225, 87] width 69 height 10
type input "********"
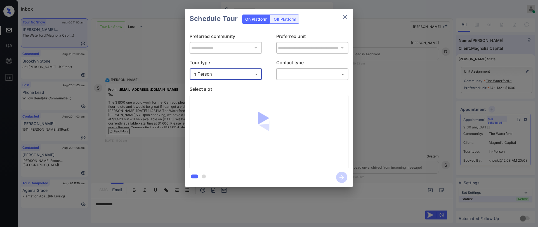
click at [294, 72] on body "Inbox [PERSON_NAME] Online Set yourself offline Set yourself on break Profile S…" at bounding box center [269, 113] width 538 height 227
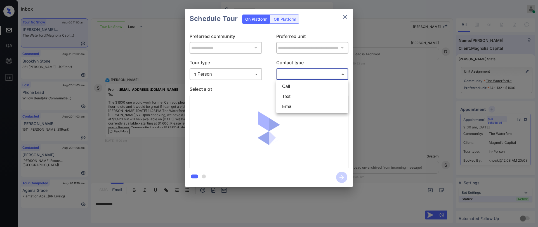
click at [347, 18] on div at bounding box center [269, 113] width 538 height 227
click at [345, 19] on icon "close" at bounding box center [345, 16] width 7 height 7
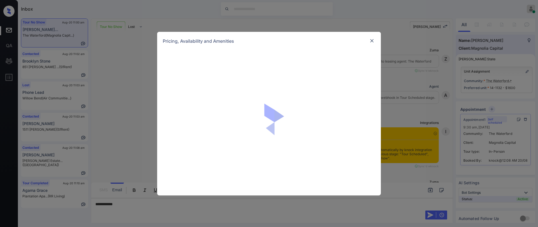
scroll to position [640, 0]
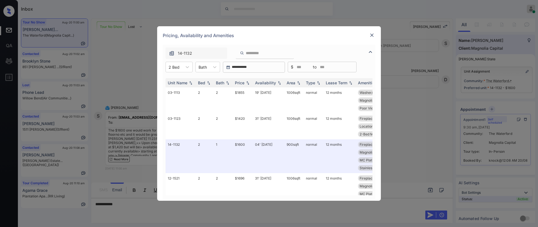
click at [370, 35] on img at bounding box center [372, 35] width 6 height 6
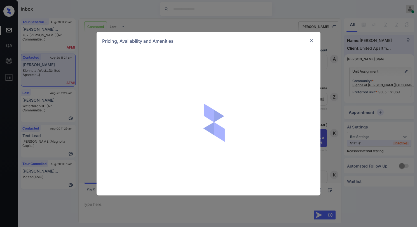
scroll to position [334, 0]
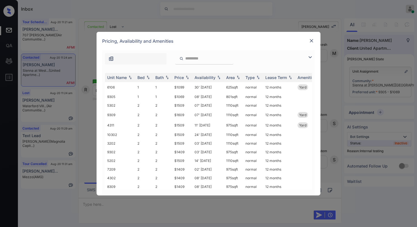
click at [313, 42] on img at bounding box center [312, 41] width 6 height 6
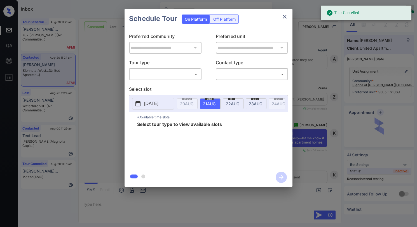
scroll to position [334, 0]
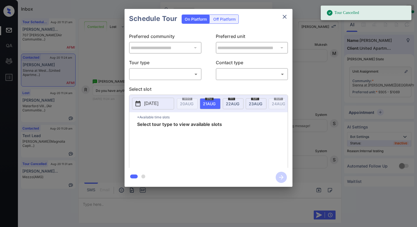
click at [156, 74] on body "Tour Cancelled Inbox Paolo Gabriel Online Set yourself offline Set yourself on …" at bounding box center [208, 113] width 417 height 227
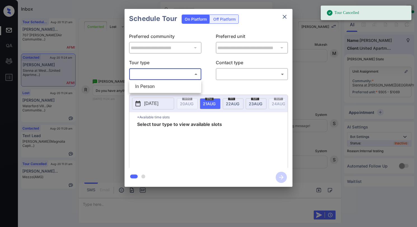
drag, startPoint x: 154, startPoint y: 88, endPoint x: 211, endPoint y: 77, distance: 57.9
click at [154, 88] on li "In Person" at bounding box center [165, 87] width 69 height 10
type input "********"
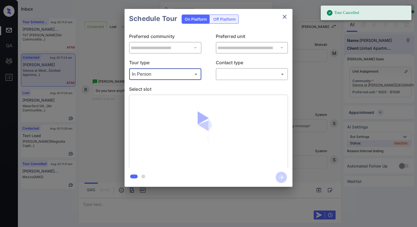
click at [220, 76] on body "Tour Cancelled Inbox Paolo Gabriel Online Set yourself offline Set yourself on …" at bounding box center [208, 113] width 417 height 227
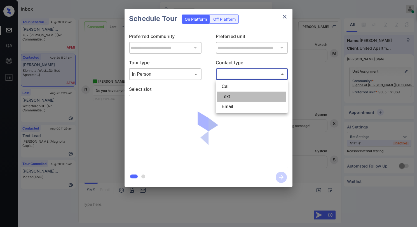
click at [228, 98] on li "Text" at bounding box center [251, 97] width 69 height 10
type input "****"
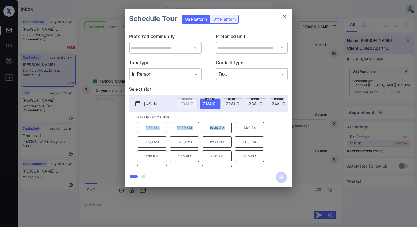
drag, startPoint x: 144, startPoint y: 131, endPoint x: 244, endPoint y: 129, distance: 100.7
click at [239, 134] on div "9:30 AM 10:00 AM 10:30 AM 11:00 AM 11:30 AM 12:00 PM 12:30 PM 1:00 PM 1:30 PM 2…" at bounding box center [212, 144] width 150 height 45
copy div "9:30 AM 10:00 AM 10:30 AM"
click at [285, 20] on icon "close" at bounding box center [284, 16] width 7 height 7
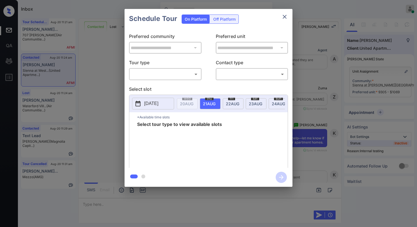
scroll to position [334, 0]
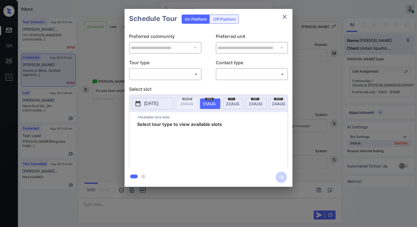
click at [171, 74] on body "Inbox [PERSON_NAME] Online Set yourself offline Set yourself on break Profile S…" at bounding box center [208, 113] width 417 height 227
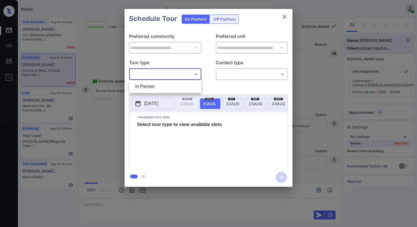
click at [151, 81] on ul "In Person" at bounding box center [165, 86] width 72 height 13
click at [166, 87] on li "In Person" at bounding box center [165, 87] width 69 height 10
type input "********"
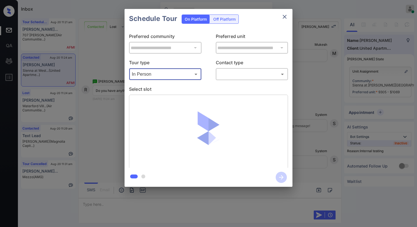
click at [234, 78] on body "Inbox Paolo Gabriel Online Set yourself offline Set yourself on break Profile S…" at bounding box center [208, 113] width 417 height 227
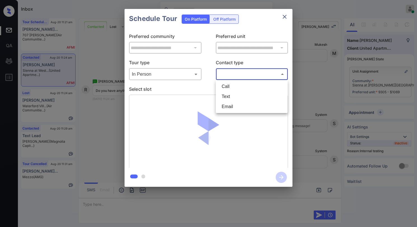
click at [225, 96] on li "Text" at bounding box center [251, 97] width 69 height 10
type input "****"
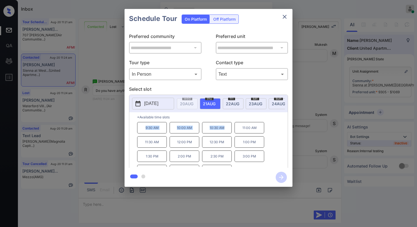
drag, startPoint x: 144, startPoint y: 131, endPoint x: 234, endPoint y: 119, distance: 91.8
click at [226, 134] on div "9:30 AM 10:00 AM 10:30 AM 11:00 AM 11:30 AM 12:00 PM 12:30 PM 1:00 PM 1:30 PM 2…" at bounding box center [212, 144] width 150 height 45
copy div "9:30 AM 10:00 AM 10:30 AM"
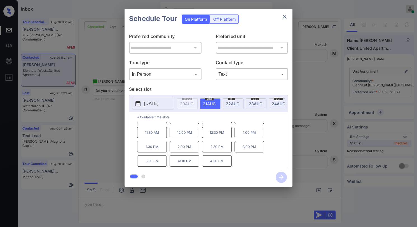
scroll to position [0, 0]
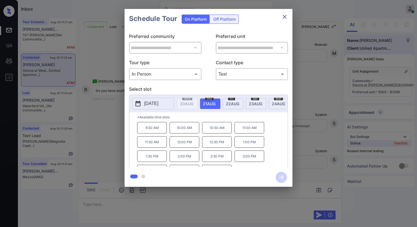
click at [277, 130] on div "9:30 AM 10:00 AM 10:30 AM 11:00 AM 11:30 AM 12:00 PM 12:30 PM 1:00 PM 1:30 PM 2…" at bounding box center [212, 144] width 150 height 45
drag, startPoint x: 145, startPoint y: 131, endPoint x: 165, endPoint y: 132, distance: 19.9
click at [165, 132] on p "9:30 AM" at bounding box center [152, 127] width 30 height 11
copy p "9:30 AM"
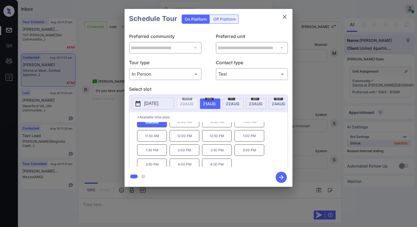
scroll to position [10, 0]
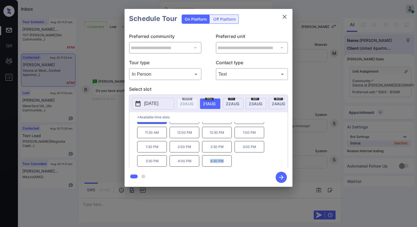
drag, startPoint x: 206, startPoint y: 163, endPoint x: 227, endPoint y: 167, distance: 20.7
click at [227, 167] on p "4:30 PM" at bounding box center [217, 161] width 30 height 11
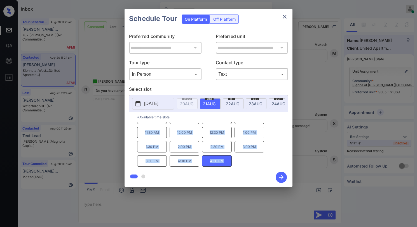
drag, startPoint x: 143, startPoint y: 130, endPoint x: 241, endPoint y: 171, distance: 105.6
click at [241, 171] on div "**********" at bounding box center [208, 98] width 168 height 178
copy div "9:30 AM 10:00 AM 10:30 AM 11:00 AM 11:30 AM 12:00 PM 12:30 PM 1:00 PM 1:30 PM 2…"
click at [286, 18] on icon "close" at bounding box center [284, 16] width 7 height 7
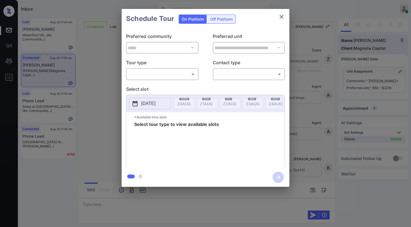
scroll to position [3372, 0]
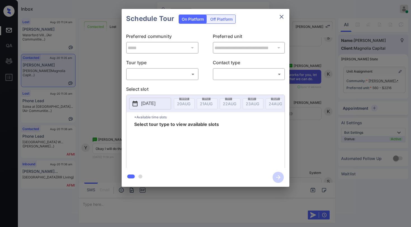
click at [174, 74] on body "Inbox Paolo Gabriel Online Set yourself offline Set yourself on break Profile S…" at bounding box center [205, 113] width 411 height 227
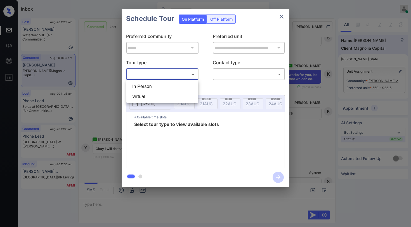
click at [284, 16] on div at bounding box center [205, 113] width 411 height 227
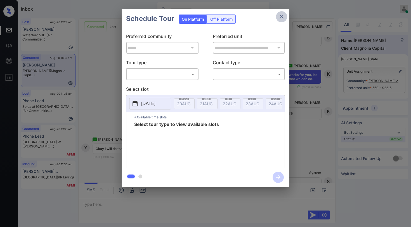
click at [282, 16] on icon "close" at bounding box center [282, 17] width 4 height 4
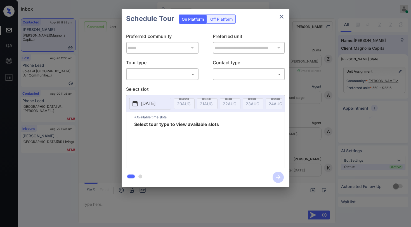
scroll to position [4090, 0]
click at [167, 74] on body "Inbox Paolo Gabriel Online Set yourself offline Set yourself on break Profile S…" at bounding box center [205, 113] width 411 height 227
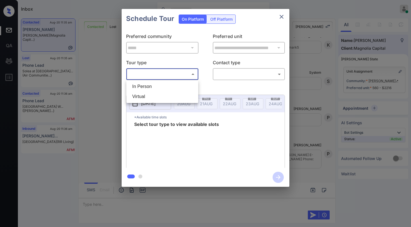
click at [158, 88] on li "In Person" at bounding box center [162, 87] width 69 height 10
type input "********"
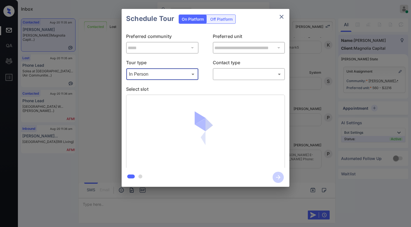
click at [223, 75] on body "Inbox Paolo Gabriel Online Set yourself offline Set yourself on break Profile S…" at bounding box center [205, 113] width 411 height 227
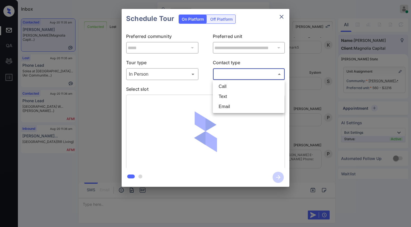
click at [231, 98] on li "Text" at bounding box center [248, 97] width 69 height 10
type input "****"
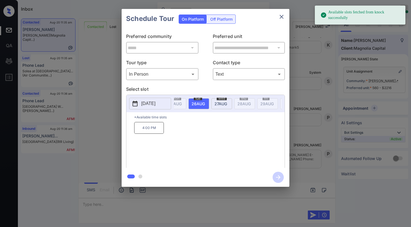
scroll to position [0, 131]
click at [59, 104] on span "27 AUG" at bounding box center [52, 104] width 13 height 5
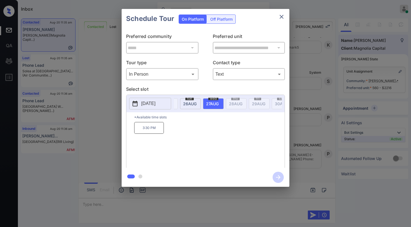
click at [148, 130] on p "3:30 PM" at bounding box center [149, 128] width 30 height 12
click at [280, 178] on icon "button" at bounding box center [278, 177] width 4 height 4
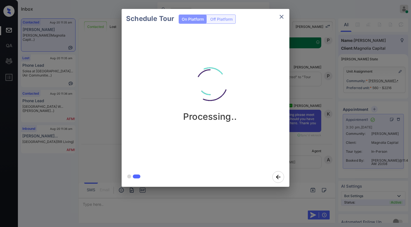
scroll to position [4246, 0]
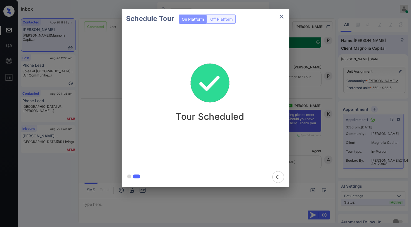
click at [283, 19] on icon "close" at bounding box center [281, 16] width 7 height 7
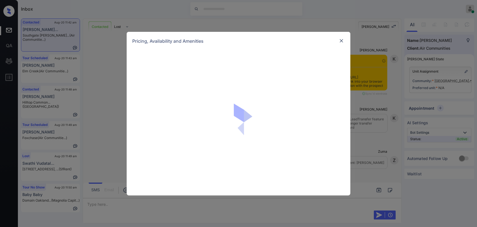
scroll to position [857, 0]
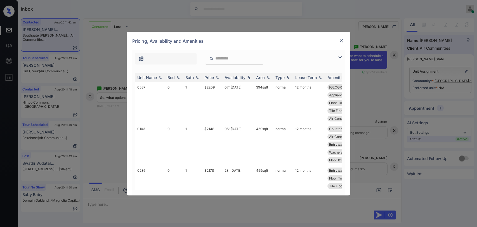
click at [341, 41] on img at bounding box center [342, 41] width 6 height 6
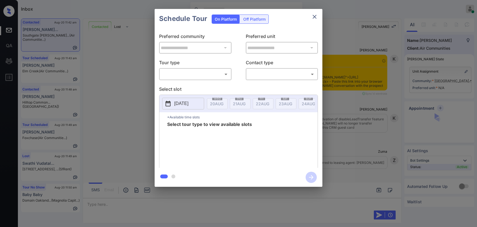
scroll to position [857, 0]
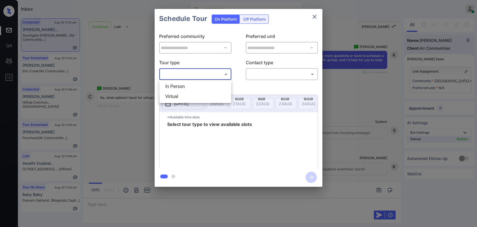
click at [185, 73] on body "Inbox [PERSON_NAME] Online Set yourself offline Set yourself on break Profile S…" at bounding box center [238, 113] width 477 height 227
click at [316, 18] on div at bounding box center [238, 113] width 477 height 227
click at [316, 18] on icon "close" at bounding box center [314, 16] width 7 height 7
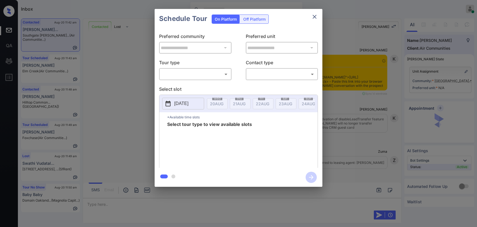
scroll to position [857, 0]
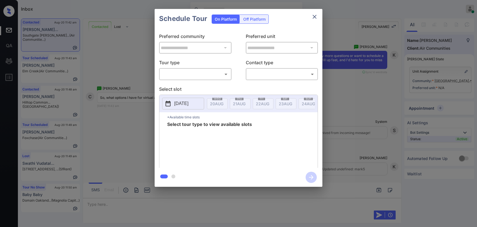
click at [179, 78] on body "Inbox [PERSON_NAME] Online Set yourself offline Set yourself on break Profile S…" at bounding box center [238, 113] width 477 height 227
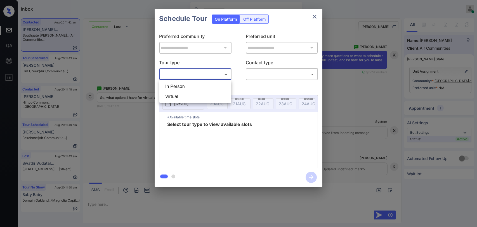
drag, startPoint x: 177, startPoint y: 85, endPoint x: 222, endPoint y: 85, distance: 44.8
click at [177, 86] on li "In Person" at bounding box center [195, 87] width 69 height 10
type input "********"
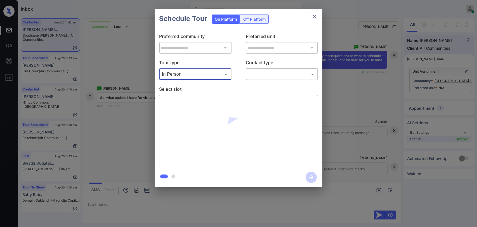
click at [250, 78] on body "Inbox [PERSON_NAME] Online Set yourself offline Set yourself on break Profile S…" at bounding box center [238, 113] width 477 height 227
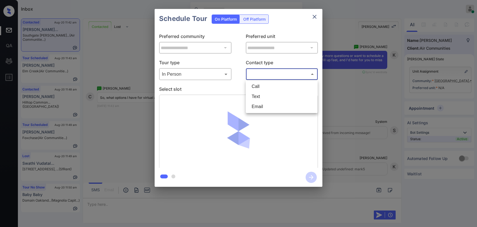
click at [256, 97] on li "Text" at bounding box center [281, 97] width 69 height 10
type input "****"
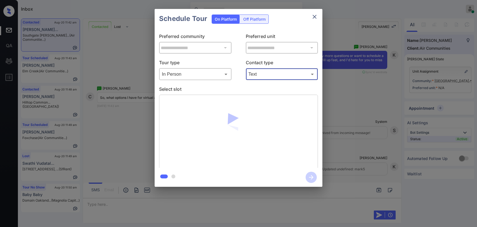
click at [195, 76] on body "Inbox [PERSON_NAME] Online Set yourself offline Set yourself on break Profile S…" at bounding box center [238, 113] width 477 height 227
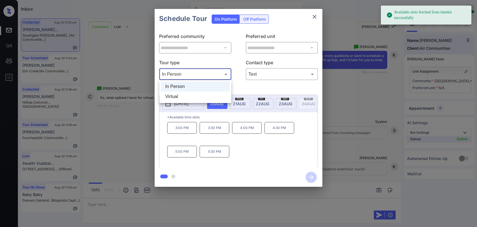
click at [187, 95] on li "Virtual" at bounding box center [195, 97] width 69 height 10
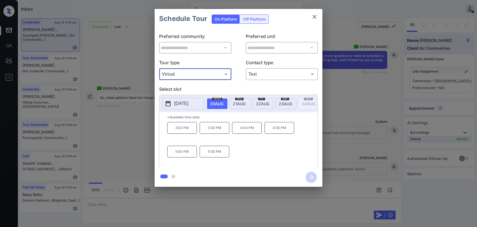
click at [201, 76] on body "Inbox Paolo Gabriel Online Set yourself offline Set yourself on break Profile S…" at bounding box center [238, 113] width 477 height 227
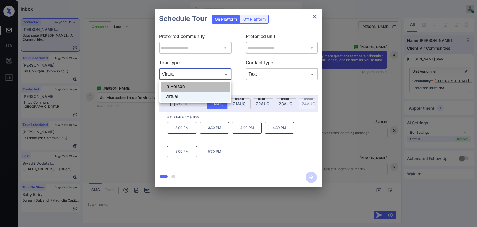
click at [186, 87] on li "In Person" at bounding box center [195, 87] width 69 height 10
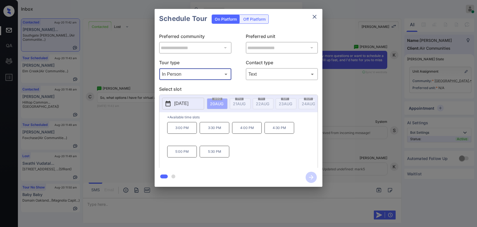
click at [213, 76] on body "Inbox Paolo Gabriel Online Set yourself offline Set yourself on break Profile S…" at bounding box center [238, 113] width 477 height 227
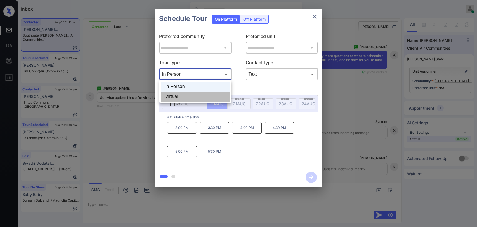
click at [178, 97] on li "Virtual" at bounding box center [195, 97] width 69 height 10
type input "*******"
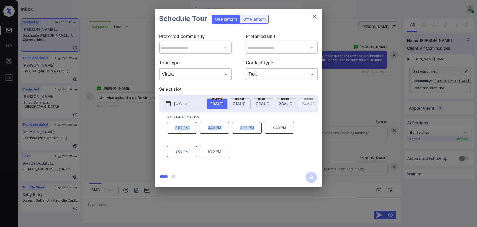
drag, startPoint x: 175, startPoint y: 130, endPoint x: 258, endPoint y: 130, distance: 83.4
click at [258, 130] on div "3:00 PM 3:30 PM 4:00 PM 4:30 PM 5:00 PM 5:30 PM" at bounding box center [242, 144] width 150 height 45
copy div "3:00 PM 3:30 PM 4:00 PM"
click at [316, 18] on icon "close" at bounding box center [315, 17] width 4 height 4
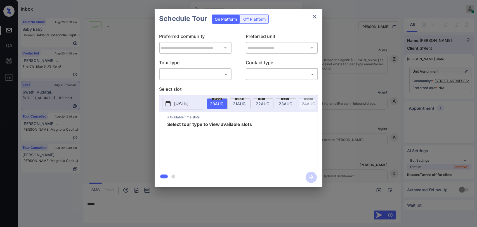
scroll to position [1492, 0]
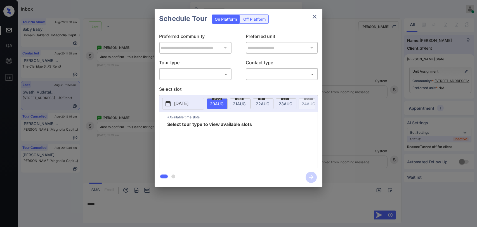
click at [312, 18] on icon "close" at bounding box center [314, 16] width 7 height 7
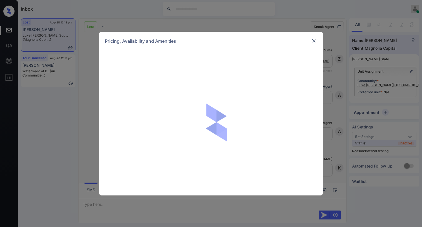
scroll to position [389, 0]
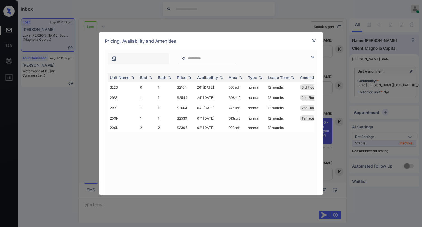
click at [316, 41] on img at bounding box center [314, 41] width 6 height 6
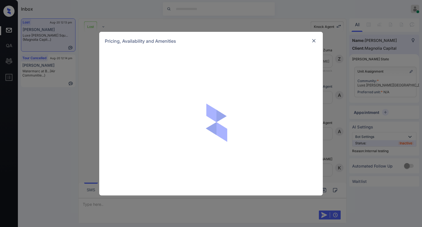
scroll to position [389, 0]
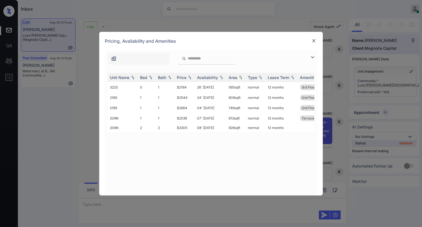
click at [316, 38] on img at bounding box center [314, 41] width 6 height 6
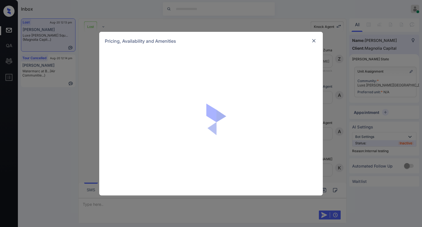
scroll to position [389, 0]
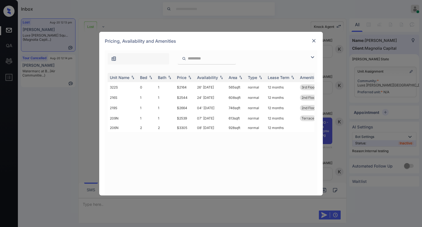
click at [314, 42] on img at bounding box center [314, 41] width 6 height 6
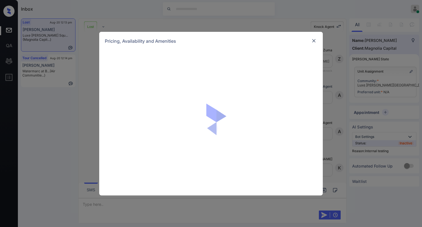
scroll to position [392, 0]
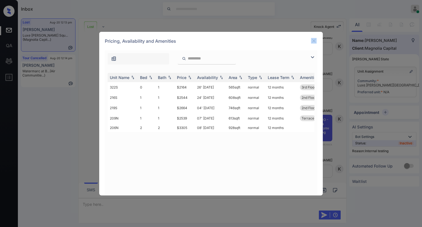
click at [311, 43] on div "Pricing, Availability and Amenities" at bounding box center [211, 41] width 224 height 18
click at [312, 43] on img at bounding box center [314, 41] width 6 height 6
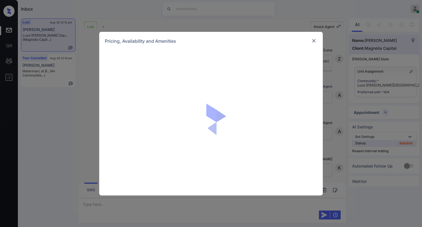
scroll to position [420, 0]
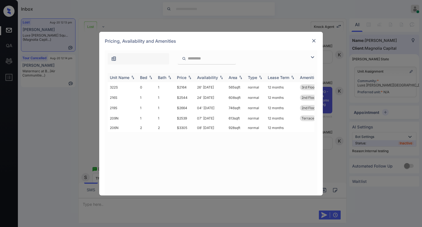
click at [190, 77] on img at bounding box center [190, 78] width 6 height 4
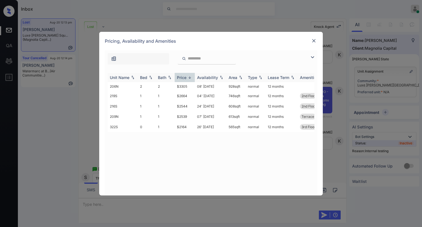
click at [190, 77] on img at bounding box center [190, 78] width 6 height 4
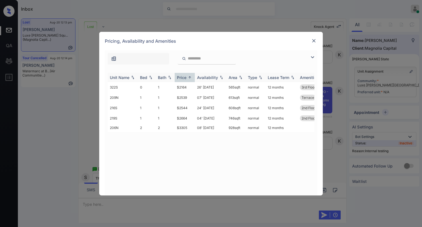
click at [190, 77] on img at bounding box center [190, 78] width 6 height 4
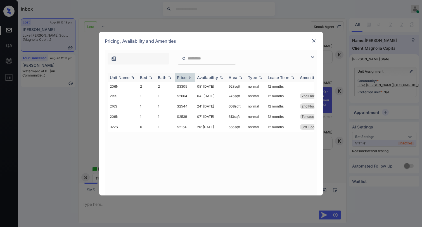
click at [190, 77] on img at bounding box center [190, 78] width 6 height 4
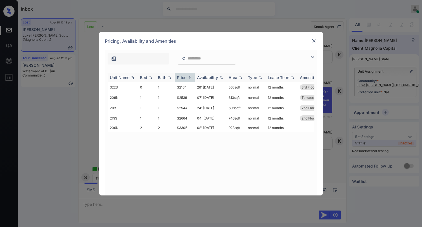
click at [189, 77] on img at bounding box center [190, 78] width 6 height 4
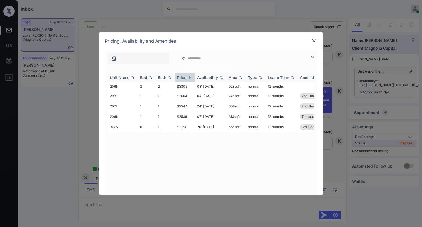
click at [189, 77] on img at bounding box center [190, 78] width 6 height 4
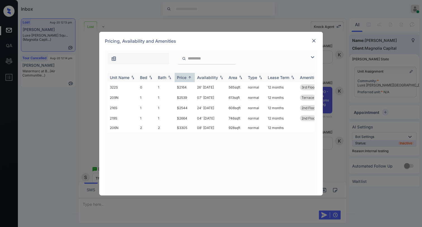
click at [189, 77] on img at bounding box center [190, 78] width 6 height 4
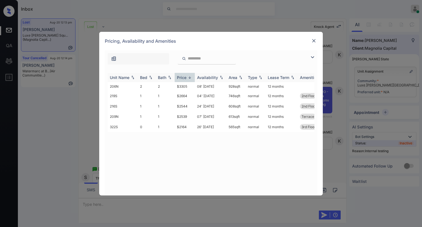
click at [189, 77] on img at bounding box center [190, 78] width 6 height 4
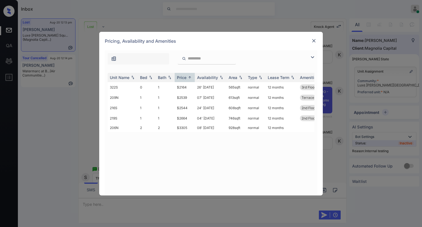
click at [314, 58] on img at bounding box center [312, 57] width 7 height 7
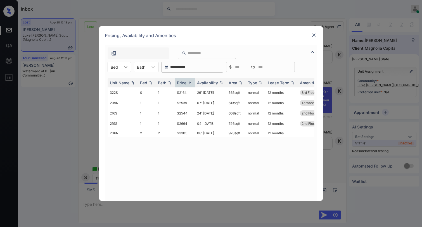
click at [129, 69] on div at bounding box center [126, 67] width 10 height 10
click at [115, 88] on div "1" at bounding box center [119, 91] width 23 height 10
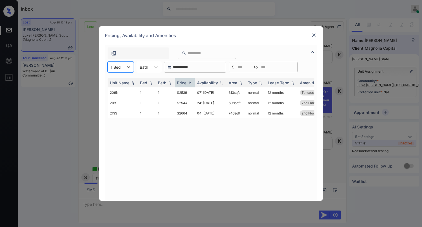
click at [314, 37] on img at bounding box center [314, 35] width 6 height 6
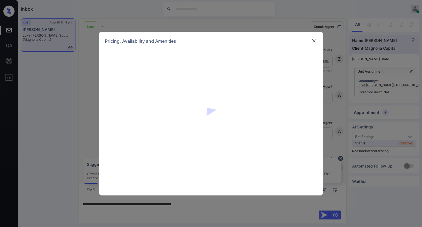
scroll to position [417, 0]
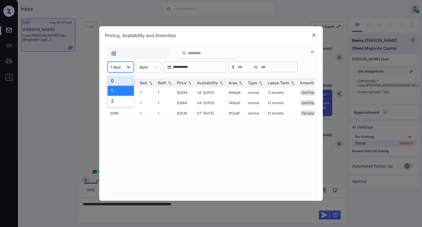
click at [125, 69] on div at bounding box center [129, 67] width 10 height 10
click at [116, 78] on div "0" at bounding box center [121, 81] width 26 height 10
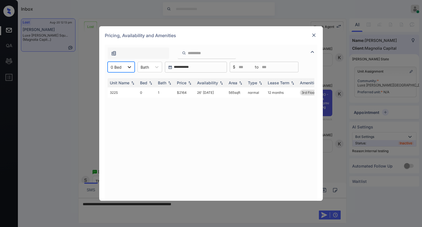
click at [124, 65] on div "0 Bed" at bounding box center [121, 67] width 27 height 11
click at [118, 100] on div "2" at bounding box center [121, 101] width 27 height 10
click at [316, 34] on img at bounding box center [314, 35] width 6 height 6
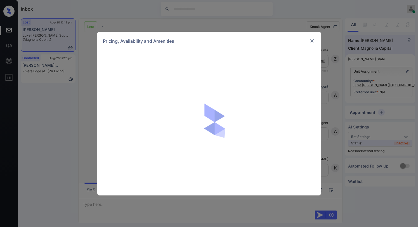
scroll to position [2224, 0]
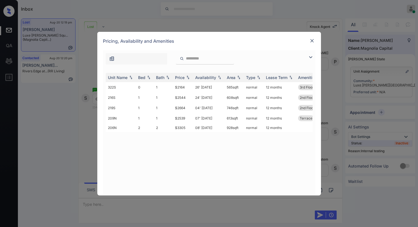
click at [308, 57] on img at bounding box center [310, 57] width 7 height 7
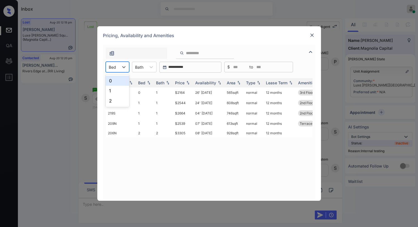
click at [118, 65] on div "Bed" at bounding box center [112, 67] width 13 height 8
click at [112, 88] on div "1" at bounding box center [117, 91] width 23 height 10
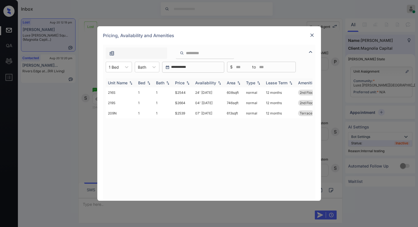
click at [190, 83] on img at bounding box center [188, 83] width 6 height 4
click at [187, 82] on img at bounding box center [188, 83] width 6 height 4
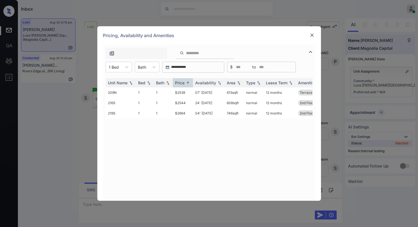
click at [133, 71] on div "**********" at bounding box center [209, 67] width 213 height 11
click at [130, 70] on div at bounding box center [127, 67] width 10 height 10
click at [185, 85] on div "Price" at bounding box center [183, 83] width 16 height 5
click at [185, 84] on div "Price" at bounding box center [183, 83] width 16 height 5
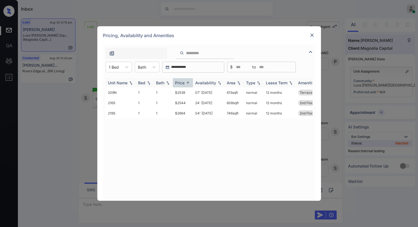
click at [207, 83] on div "Availability" at bounding box center [205, 83] width 21 height 5
click at [184, 85] on div "Price" at bounding box center [180, 83] width 10 height 5
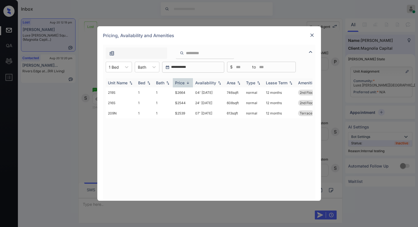
click at [184, 85] on div "Price" at bounding box center [180, 83] width 10 height 5
click at [182, 92] on td "$2539" at bounding box center [183, 93] width 20 height 10
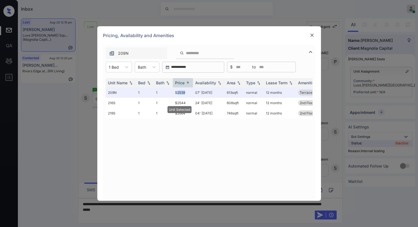
click at [310, 37] on img at bounding box center [312, 35] width 6 height 6
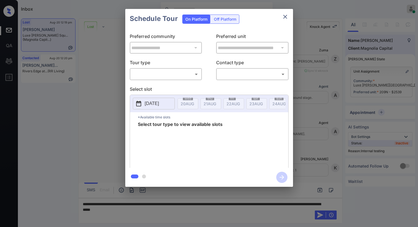
scroll to position [2260, 0]
click at [173, 72] on body "Inbox Paolo Gabriel Online Set yourself offline Set yourself on break Profile S…" at bounding box center [209, 113] width 418 height 227
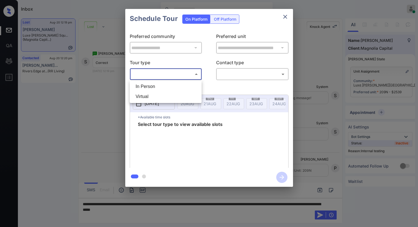
click at [164, 86] on li "In Person" at bounding box center [165, 87] width 69 height 10
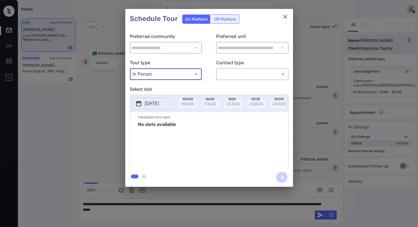
type input "********"
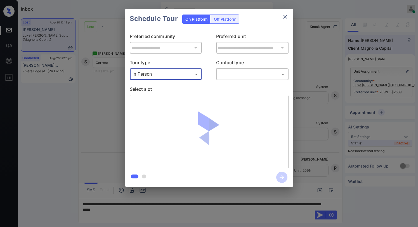
click at [243, 72] on body "Inbox Paolo Gabriel Online Set yourself offline Set yourself on break Profile S…" at bounding box center [209, 113] width 418 height 227
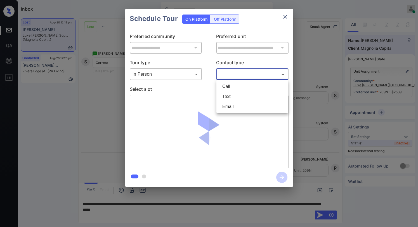
click at [229, 96] on li "Text" at bounding box center [252, 97] width 69 height 10
type input "****"
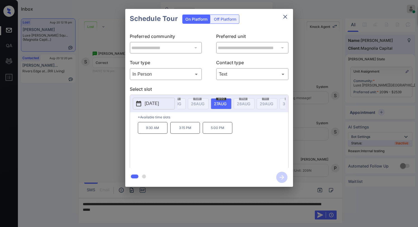
scroll to position [0, 131]
click at [286, 17] on icon "close" at bounding box center [285, 16] width 7 height 7
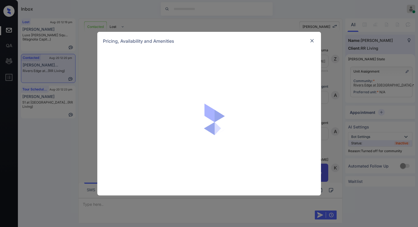
scroll to position [1754, 0]
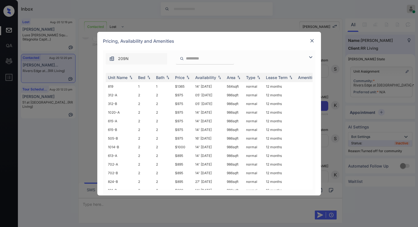
click at [309, 57] on img at bounding box center [310, 57] width 7 height 7
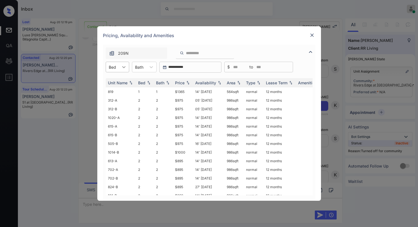
drag, startPoint x: 119, startPoint y: 66, endPoint x: 119, endPoint y: 70, distance: 4.0
click at [119, 66] on div at bounding box center [124, 67] width 10 height 10
click at [116, 93] on div "2" at bounding box center [117, 91] width 23 height 10
click at [180, 83] on div "Price" at bounding box center [180, 83] width 10 height 5
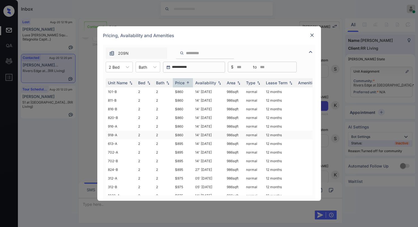
click at [182, 136] on td "$860" at bounding box center [183, 135] width 20 height 9
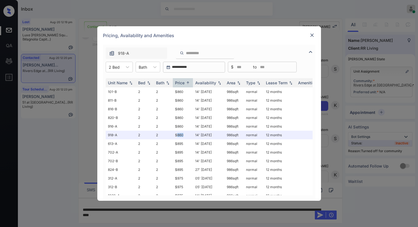
click at [311, 35] on img at bounding box center [312, 35] width 6 height 6
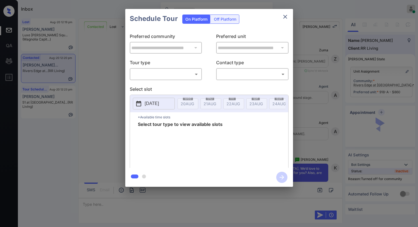
scroll to position [2210, 0]
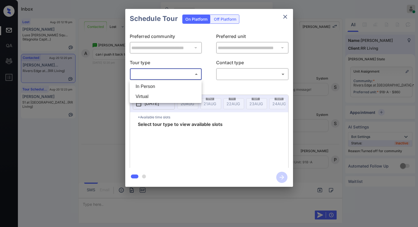
click at [179, 72] on body "Inbox Paolo Gabriel Online Set yourself offline Set yourself on break Profile S…" at bounding box center [209, 113] width 418 height 227
click at [151, 88] on li "In Person" at bounding box center [165, 87] width 69 height 10
type input "********"
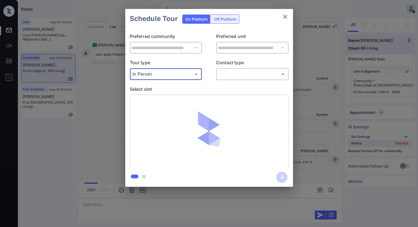
click at [282, 17] on icon "close" at bounding box center [285, 16] width 7 height 7
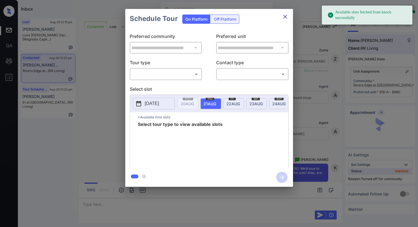
scroll to position [2210, 0]
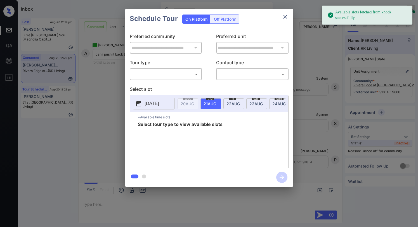
click at [173, 72] on body "Available slots fetched from knock successfully Inbox [PERSON_NAME] Online Set …" at bounding box center [209, 113] width 418 height 227
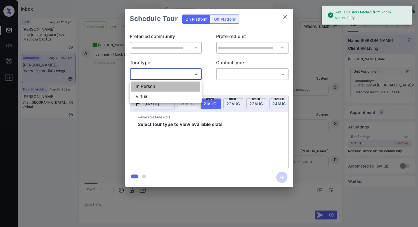
drag, startPoint x: 158, startPoint y: 87, endPoint x: 255, endPoint y: 81, distance: 97.3
click at [159, 87] on li "In Person" at bounding box center [165, 87] width 69 height 10
type input "********"
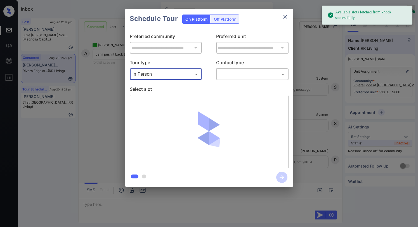
click at [256, 79] on body "Available slots fetched from knock successfully Inbox [PERSON_NAME] Online Set …" at bounding box center [209, 113] width 418 height 227
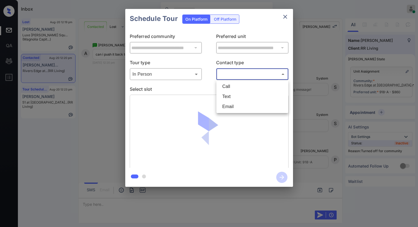
click at [235, 93] on li "Text" at bounding box center [252, 97] width 69 height 10
type input "****"
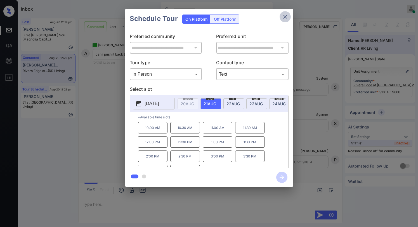
click at [286, 16] on icon "close" at bounding box center [285, 17] width 4 height 4
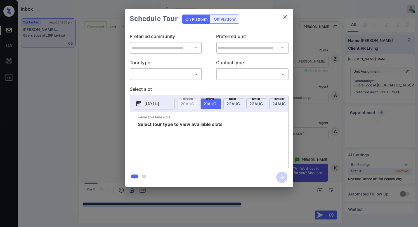
scroll to position [2247, 0]
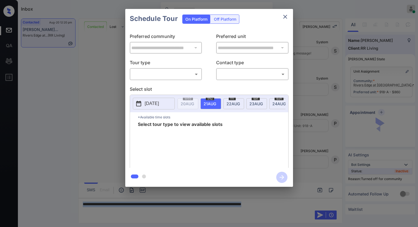
click at [169, 77] on body "Inbox [PERSON_NAME] Online Set yourself offline Set yourself on break Profile S…" at bounding box center [209, 113] width 418 height 227
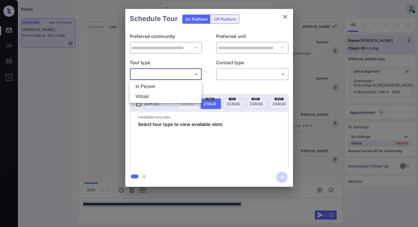
click at [159, 87] on li "In Person" at bounding box center [165, 87] width 69 height 10
type input "********"
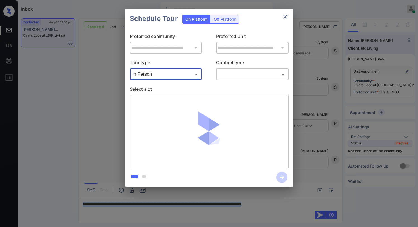
click at [245, 77] on body "Inbox Paolo Gabriel Online Set yourself offline Set yourself on break Profile S…" at bounding box center [209, 113] width 418 height 227
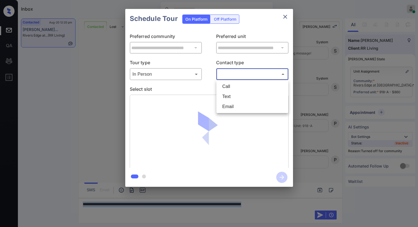
click at [234, 96] on li "Text" at bounding box center [252, 97] width 69 height 10
type input "****"
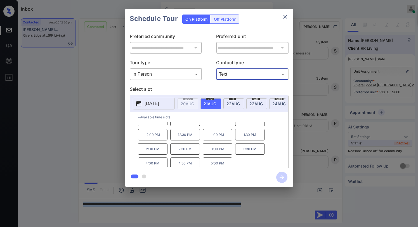
scroll to position [10, 0]
click at [284, 18] on icon "close" at bounding box center [285, 17] width 4 height 4
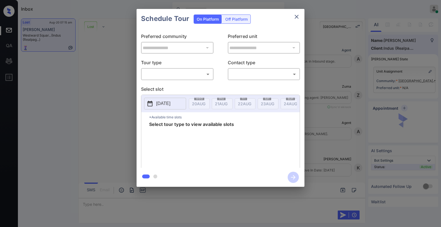
scroll to position [753, 0]
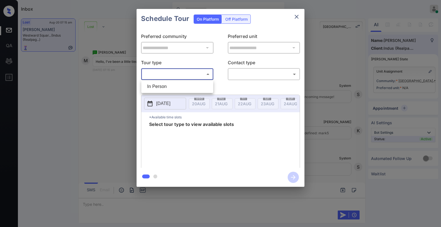
click at [185, 77] on body "Inbox [PERSON_NAME] Online Set yourself offline Set yourself on break Profile S…" at bounding box center [220, 113] width 441 height 227
click at [175, 86] on li "In Person" at bounding box center [177, 87] width 69 height 10
type input "********"
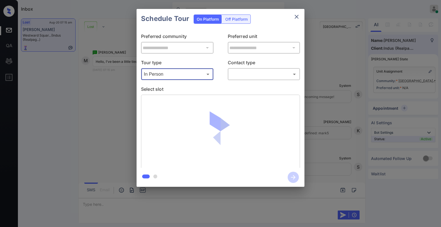
click at [263, 80] on div "​ ​" at bounding box center [264, 74] width 72 height 12
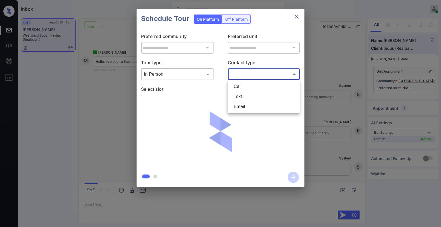
click at [260, 79] on body "Inbox [PERSON_NAME] Online Set yourself offline Set yourself on break Profile S…" at bounding box center [220, 113] width 441 height 227
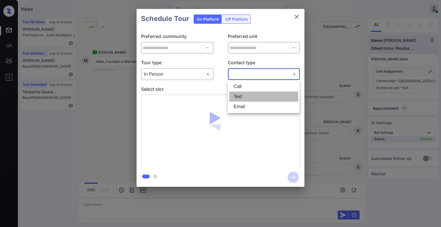
click at [250, 96] on li "Text" at bounding box center [263, 97] width 69 height 10
type input "****"
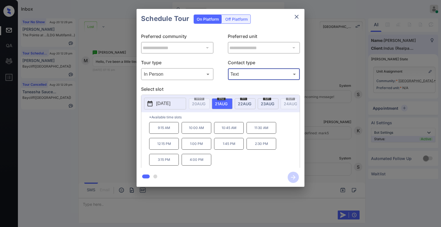
click at [296, 18] on icon "close" at bounding box center [296, 16] width 7 height 7
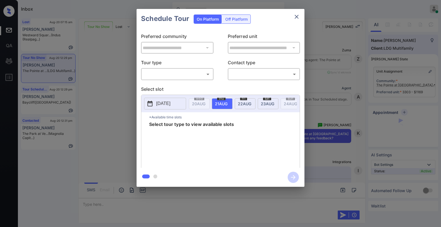
scroll to position [1244, 0]
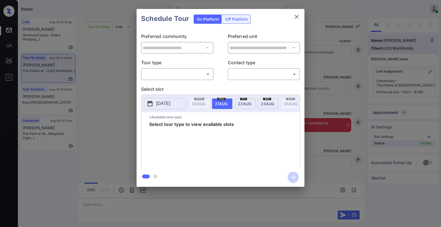
click at [194, 75] on body "Inbox Paolo Gabriel Online Set yourself offline Set yourself on break Profile S…" at bounding box center [220, 113] width 441 height 227
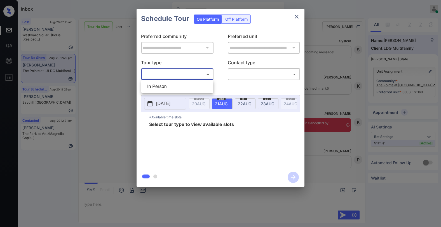
click at [181, 85] on li "In Person" at bounding box center [177, 87] width 69 height 10
type input "********"
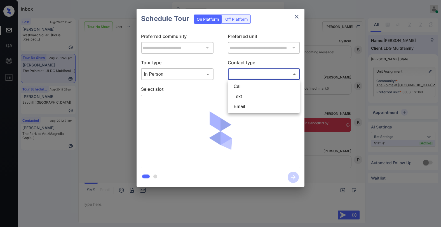
click at [242, 76] on body "Inbox [PERSON_NAME] Online Set yourself offline Set yourself on break Profile S…" at bounding box center [220, 113] width 441 height 227
click at [243, 98] on li "Text" at bounding box center [263, 97] width 69 height 10
type input "****"
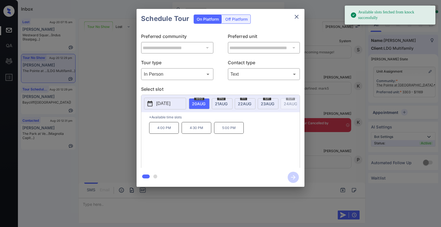
click at [205, 105] on span "23 AUG" at bounding box center [198, 104] width 13 height 5
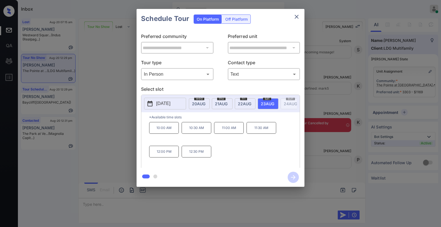
click at [195, 155] on p "12:30 PM" at bounding box center [197, 152] width 30 height 12
click at [297, 13] on button "close" at bounding box center [296, 16] width 11 height 11
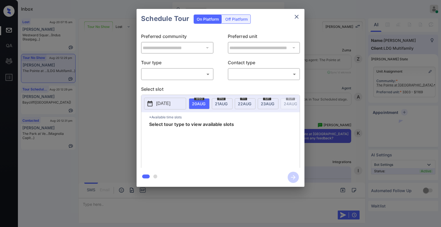
scroll to position [1104, 0]
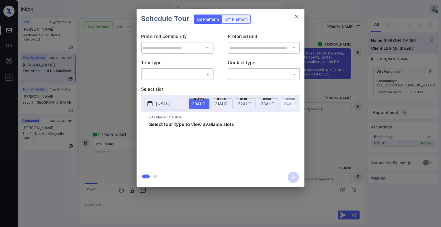
click at [159, 73] on body "Inbox Paolo Gabriel Online Set yourself offline Set yourself on break Profile S…" at bounding box center [220, 113] width 441 height 227
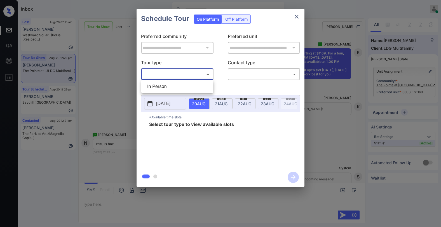
drag, startPoint x: 172, startPoint y: 84, endPoint x: 217, endPoint y: 78, distance: 45.6
click at [173, 84] on li "In Person" at bounding box center [177, 87] width 69 height 10
type input "********"
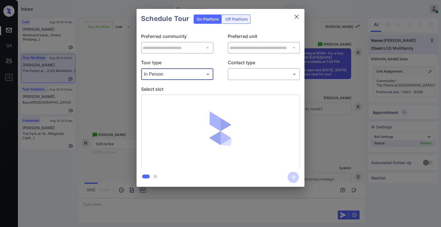
click at [242, 74] on body "Inbox Paolo Gabriel Online Set yourself offline Set yourself on break Profile S…" at bounding box center [220, 113] width 441 height 227
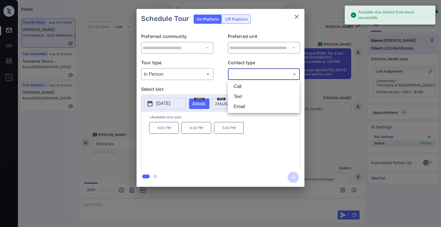
click at [297, 15] on div at bounding box center [220, 113] width 441 height 227
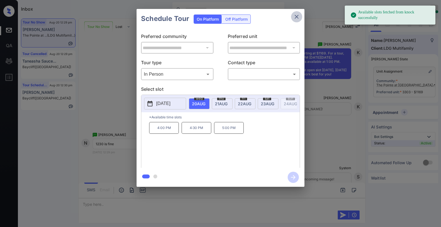
click at [295, 19] on icon "close" at bounding box center [296, 16] width 7 height 7
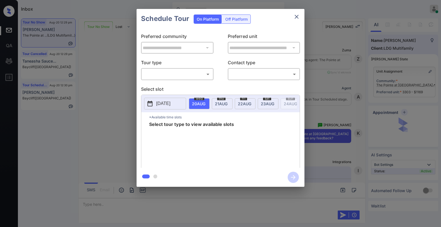
scroll to position [1104, 0]
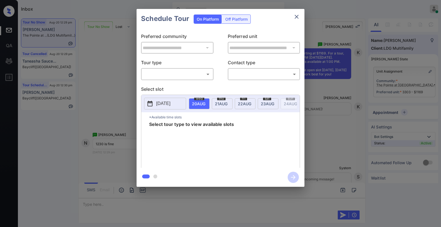
click at [174, 70] on body "Inbox [PERSON_NAME] Online Set yourself offline Set yourself on break Profile S…" at bounding box center [220, 113] width 441 height 227
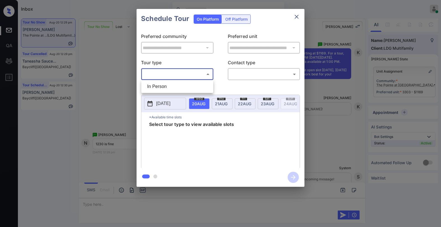
click at [165, 87] on li "In Person" at bounding box center [177, 87] width 69 height 10
type input "********"
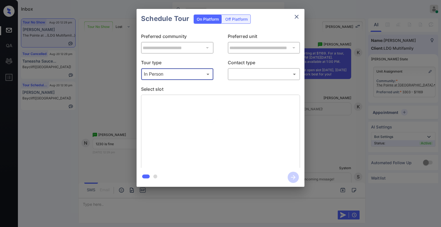
click at [261, 78] on body "Inbox [PERSON_NAME] Online Set yourself offline Set yourself on break Profile S…" at bounding box center [220, 113] width 441 height 227
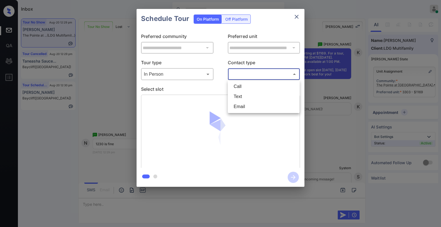
click at [251, 96] on li "Text" at bounding box center [263, 97] width 69 height 10
type input "****"
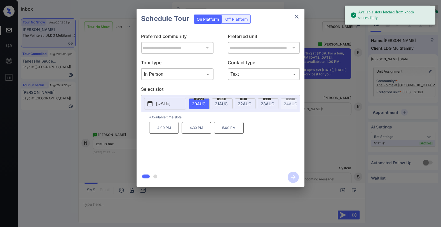
drag, startPoint x: 265, startPoint y: 101, endPoint x: 257, endPoint y: 104, distance: 8.8
click at [205, 102] on span "23 AUG" at bounding box center [198, 104] width 13 height 5
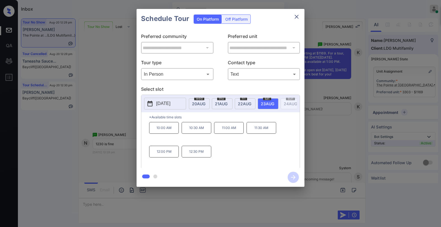
click at [197, 156] on p "12:30 PM" at bounding box center [197, 152] width 30 height 12
click at [291, 176] on icon "button" at bounding box center [293, 177] width 11 height 11
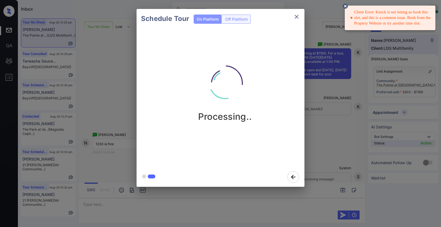
click at [297, 20] on icon "close" at bounding box center [296, 16] width 7 height 7
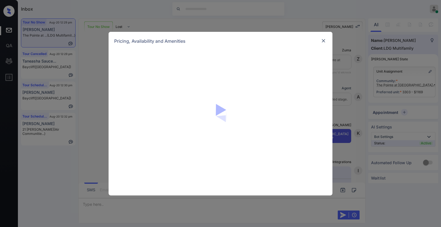
scroll to position [1056, 0]
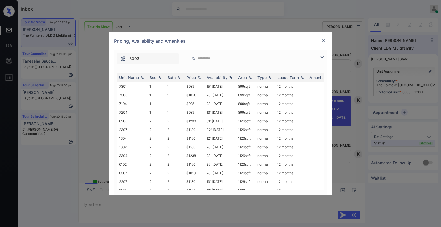
drag, startPoint x: 323, startPoint y: 57, endPoint x: 293, endPoint y: 65, distance: 31.1
click at [323, 57] on img at bounding box center [322, 57] width 7 height 7
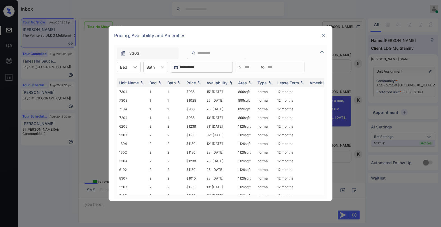
click at [134, 70] on div at bounding box center [135, 67] width 10 height 10
click at [126, 100] on div "3" at bounding box center [128, 101] width 23 height 10
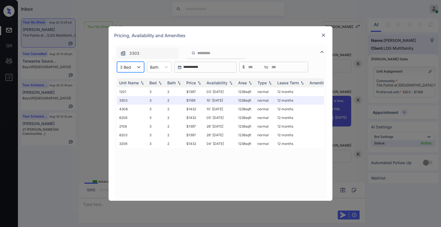
click at [320, 34] on div at bounding box center [323, 35] width 7 height 7
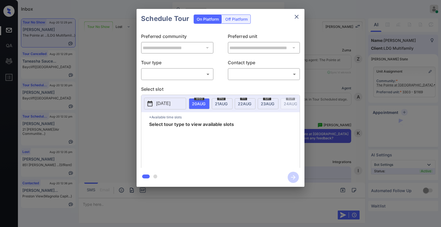
scroll to position [1028, 0]
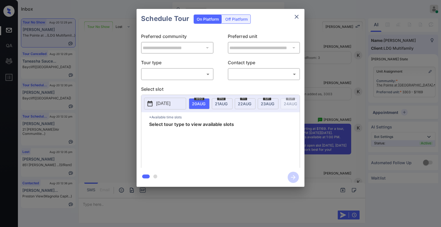
click at [153, 71] on body "Inbox [PERSON_NAME] Online Set yourself offline Set yourself on break Profile S…" at bounding box center [220, 113] width 441 height 227
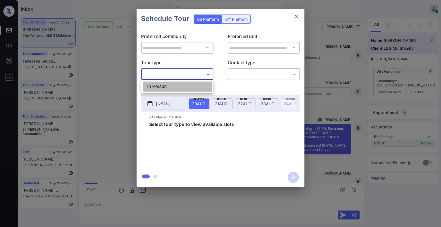
drag, startPoint x: 165, startPoint y: 88, endPoint x: 229, endPoint y: 76, distance: 64.9
click at [165, 88] on li "In Person" at bounding box center [177, 87] width 69 height 10
type input "********"
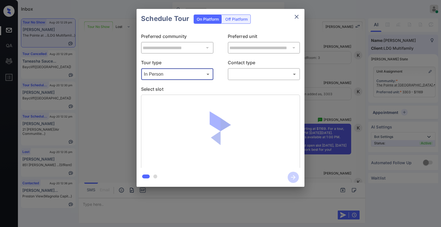
click at [249, 70] on body "Inbox Paolo Gabriel Online Set yourself offline Set yourself on break Profile S…" at bounding box center [220, 113] width 441 height 227
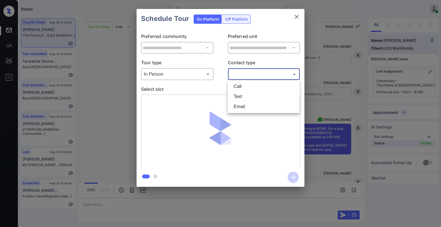
click at [242, 97] on li "Text" at bounding box center [263, 97] width 69 height 10
type input "****"
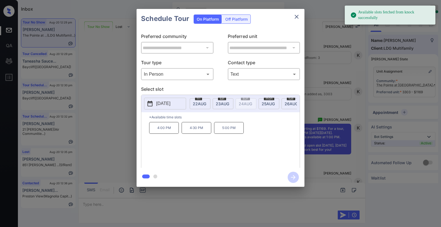
scroll to position [0, 53]
click at [152, 105] on span "23 AUG" at bounding box center [144, 104] width 13 height 5
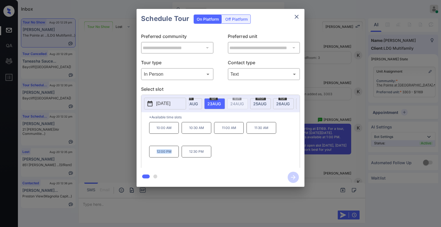
drag, startPoint x: 152, startPoint y: 153, endPoint x: 179, endPoint y: 152, distance: 27.1
click at [177, 154] on p "12:00 PM" at bounding box center [164, 152] width 30 height 12
copy p "12:00 PM"
click at [297, 17] on icon "close" at bounding box center [296, 16] width 7 height 7
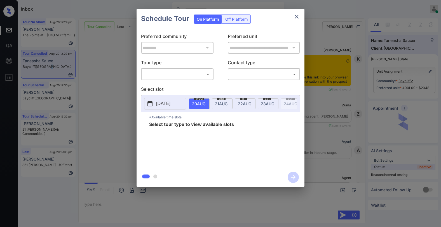
scroll to position [3922, 0]
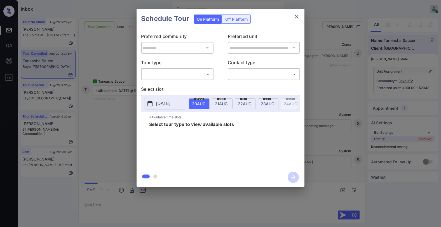
click at [207, 77] on body "Inbox Paolo Gabriel Online Set yourself offline Set yourself on break Profile S…" at bounding box center [220, 113] width 441 height 227
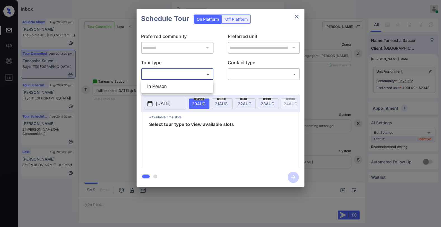
click at [172, 86] on li "In Person" at bounding box center [177, 87] width 69 height 10
type input "********"
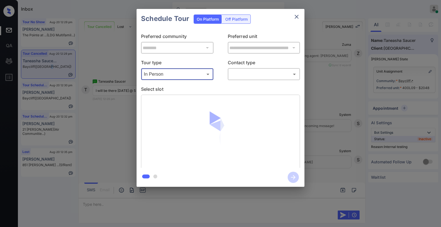
click at [237, 76] on body "Inbox Paolo Gabriel Online Set yourself offline Set yourself on break Profile S…" at bounding box center [220, 113] width 441 height 227
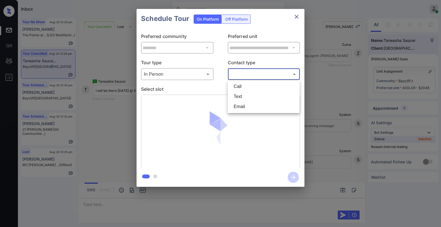
click at [241, 101] on li "Text" at bounding box center [263, 97] width 69 height 10
type input "****"
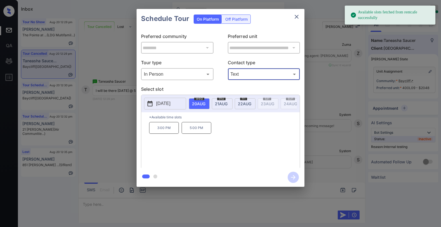
click at [197, 128] on p "5:00 PM" at bounding box center [197, 128] width 30 height 12
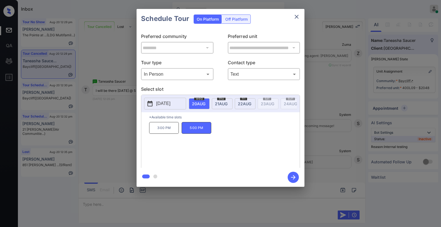
click at [294, 177] on icon "button" at bounding box center [293, 177] width 4 height 4
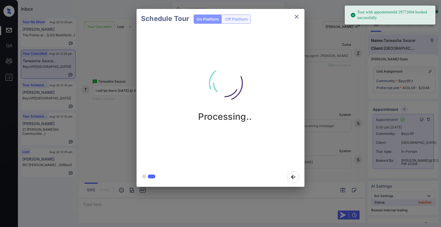
click at [294, 31] on div "Processing.." at bounding box center [225, 98] width 177 height 139
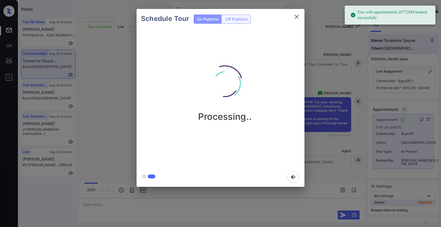
scroll to position [4090, 0]
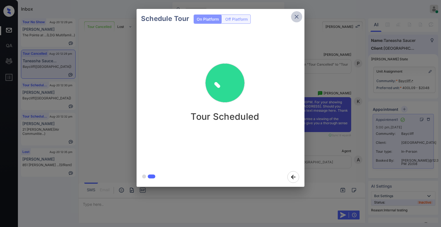
click at [299, 18] on icon "close" at bounding box center [296, 16] width 7 height 7
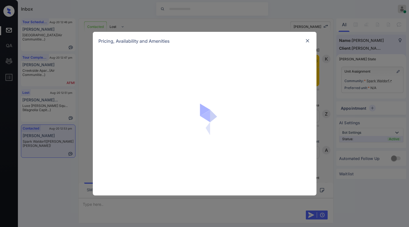
scroll to position [617, 0]
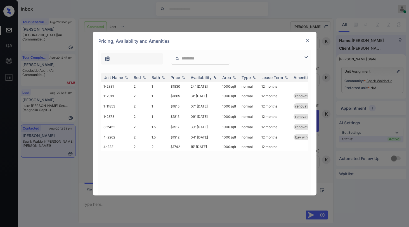
click at [309, 41] on img at bounding box center [308, 41] width 6 height 6
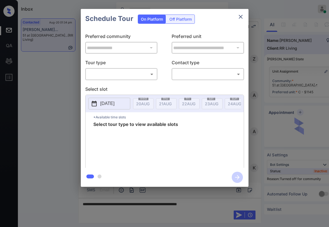
click at [121, 72] on body "Inbox [PERSON_NAME] Online Set yourself offline Set yourself on break Profile S…" at bounding box center [164, 113] width 329 height 227
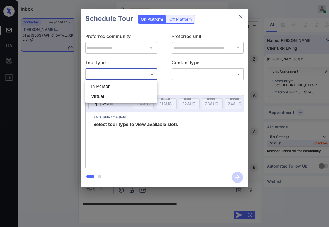
scroll to position [1177, 0]
drag, startPoint x: 105, startPoint y: 83, endPoint x: 176, endPoint y: 78, distance: 70.9
click at [106, 83] on li "In Person" at bounding box center [121, 87] width 69 height 10
type input "********"
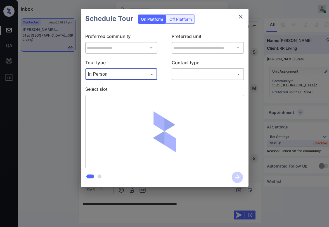
click at [191, 76] on body "Inbox [PERSON_NAME] Online Set yourself offline Set yourself on break Profile S…" at bounding box center [164, 113] width 329 height 227
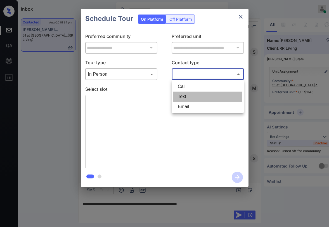
click at [186, 97] on li "Text" at bounding box center [207, 97] width 69 height 10
type input "****"
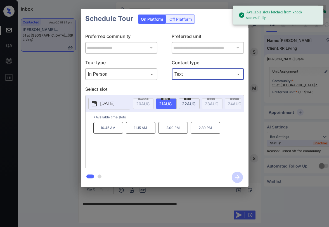
click at [150, 103] on span "22 AUG" at bounding box center [142, 104] width 13 height 5
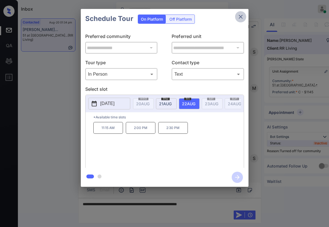
click at [240, 18] on icon "close" at bounding box center [240, 16] width 7 height 7
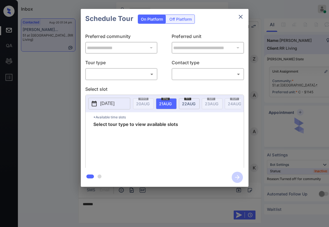
click at [118, 77] on body "Inbox [PERSON_NAME] Online Set yourself offline Set yourself on break Profile S…" at bounding box center [164, 113] width 329 height 227
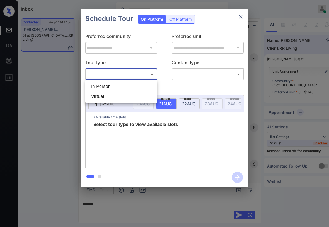
click at [114, 85] on li "In Person" at bounding box center [121, 87] width 69 height 10
type input "********"
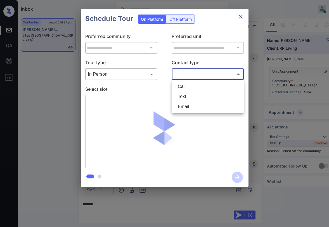
click at [195, 75] on body "Inbox [PERSON_NAME] Online Set yourself offline Set yourself on break Profile S…" at bounding box center [164, 113] width 329 height 227
click at [194, 99] on li "Text" at bounding box center [207, 97] width 69 height 10
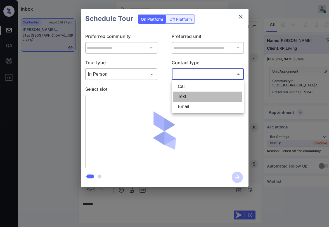
type input "****"
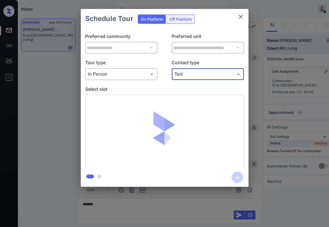
click at [168, 119] on img at bounding box center [165, 132] width 66 height 66
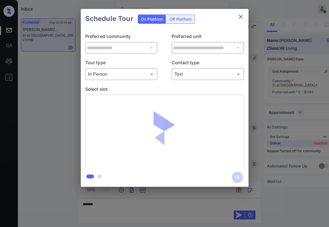
click at [44, 96] on div "**********" at bounding box center [164, 98] width 329 height 196
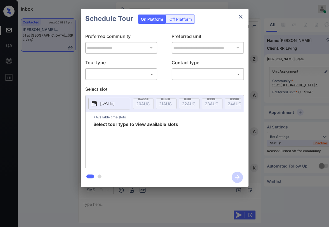
scroll to position [1429, 0]
click at [135, 73] on body "Inbox [PERSON_NAME] Online Set yourself offline Set yourself on break Profile S…" at bounding box center [164, 113] width 329 height 227
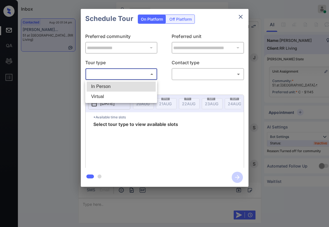
click at [112, 84] on li "In Person" at bounding box center [121, 87] width 69 height 10
type input "********"
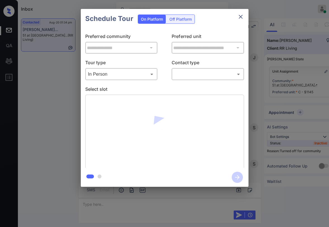
click at [173, 74] on div "​ ​" at bounding box center [208, 74] width 72 height 12
click at [188, 77] on body "Inbox [PERSON_NAME] Online Set yourself offline Set yourself on break Profile S…" at bounding box center [164, 113] width 329 height 227
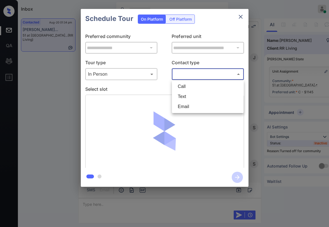
click at [188, 98] on li "Text" at bounding box center [207, 97] width 69 height 10
type input "****"
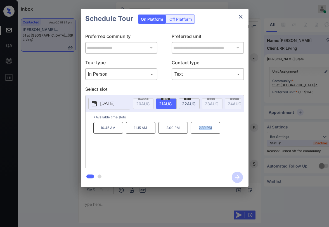
drag, startPoint x: 198, startPoint y: 130, endPoint x: 220, endPoint y: 130, distance: 22.1
click at [220, 130] on p "2:30 PM" at bounding box center [206, 128] width 30 height 12
copy p "2:30 PM"
click at [187, 101] on div "[DATE]" at bounding box center [189, 103] width 21 height 11
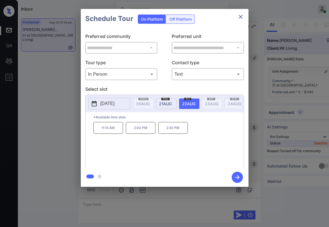
click at [150, 103] on span "[DATE]" at bounding box center [142, 104] width 13 height 5
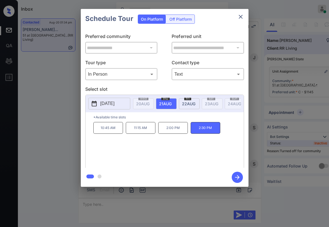
click at [239, 18] on icon "close" at bounding box center [240, 16] width 7 height 7
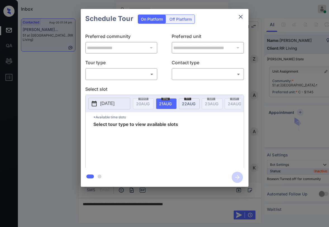
scroll to position [926, 0]
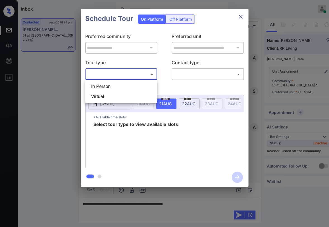
click at [128, 76] on body "Inbox [PERSON_NAME] Online Set yourself offline Set yourself on break Profile S…" at bounding box center [164, 113] width 329 height 227
click at [112, 84] on li "In Person" at bounding box center [121, 87] width 69 height 10
type input "********"
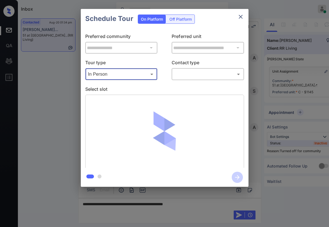
click at [203, 75] on body "Inbox [PERSON_NAME] Online Set yourself offline Set yourself on break Profile S…" at bounding box center [164, 113] width 329 height 227
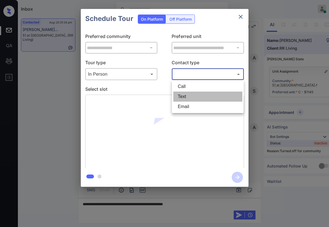
click at [180, 93] on li "Text" at bounding box center [207, 97] width 69 height 10
type input "****"
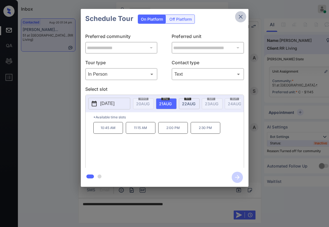
click at [239, 18] on icon "close" at bounding box center [241, 17] width 4 height 4
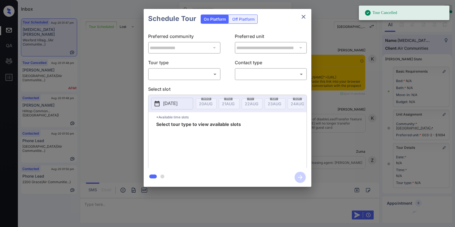
scroll to position [51, 0]
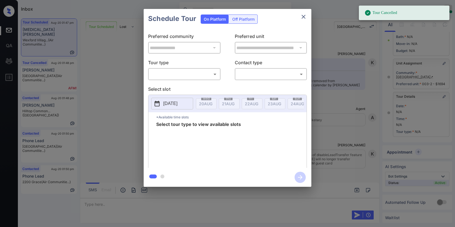
click at [187, 74] on body "Tour Cancelled Inbox Paolo Gabriel Online Set yourself offline Set yourself on …" at bounding box center [227, 113] width 455 height 227
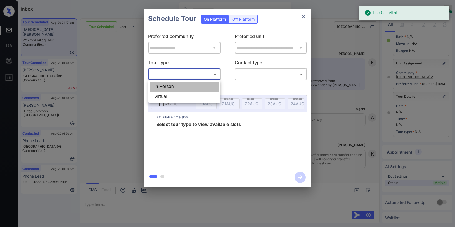
click at [176, 85] on li "In Person" at bounding box center [184, 87] width 69 height 10
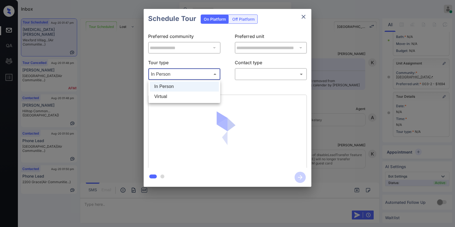
click at [181, 77] on body "Tour Cancelled Inbox Paolo Gabriel Online Set yourself offline Set yourself on …" at bounding box center [227, 113] width 455 height 227
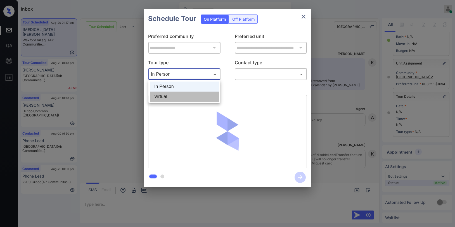
click at [171, 95] on li "Virtual" at bounding box center [184, 97] width 69 height 10
type input "*******"
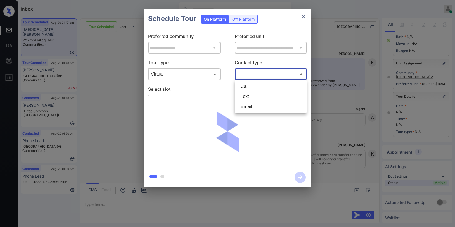
click at [245, 76] on body "Inbox Paolo Gabriel Online Set yourself offline Set yourself on break Profile S…" at bounding box center [227, 113] width 455 height 227
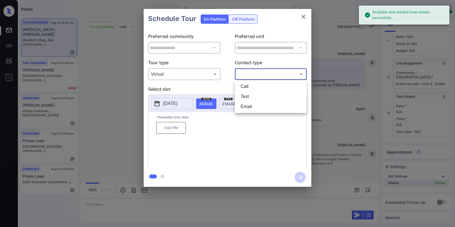
click at [245, 96] on li "Text" at bounding box center [270, 97] width 69 height 10
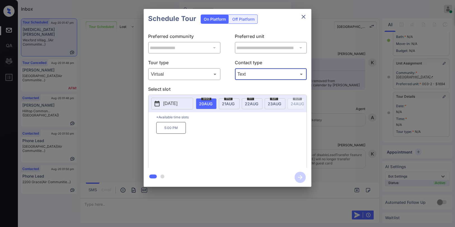
click at [246, 78] on body "Available slots fetched from timekit successfully Inbox Paolo Gabriel Online Se…" at bounding box center [227, 113] width 455 height 227
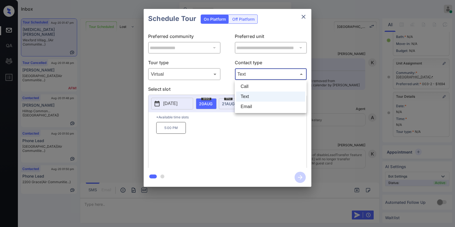
click at [247, 105] on li "Email" at bounding box center [270, 107] width 69 height 10
type input "*****"
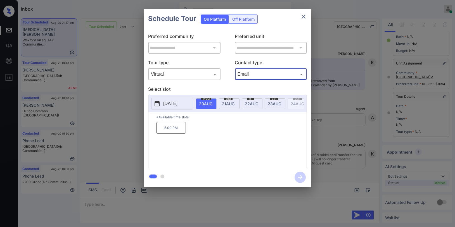
click at [213, 104] on span "21 AUG" at bounding box center [205, 104] width 13 height 5
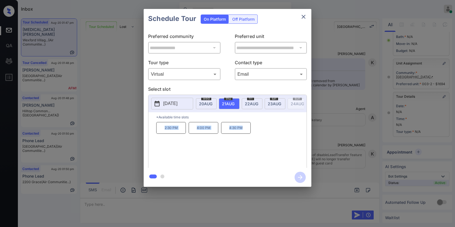
drag, startPoint x: 163, startPoint y: 131, endPoint x: 258, endPoint y: 130, distance: 95.4
click at [258, 130] on div "2:30 PM 4:00 PM 4:30 PM" at bounding box center [231, 144] width 150 height 45
copy div "2:30 PM 4:00 PM 4:30 PM"
click at [301, 18] on icon "close" at bounding box center [303, 16] width 7 height 7
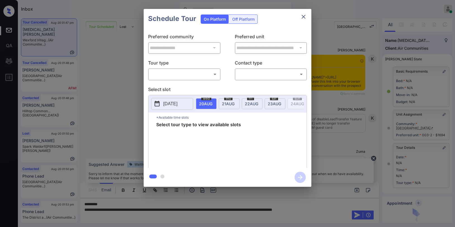
click at [162, 78] on body "Inbox Paolo Gabriel Online Set yourself offline Set yourself on break Profile S…" at bounding box center [227, 113] width 455 height 227
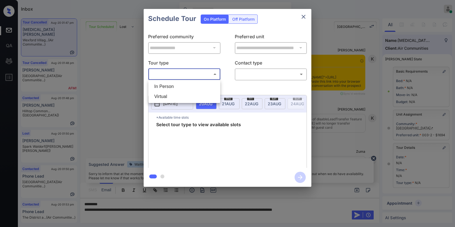
scroll to position [51, 0]
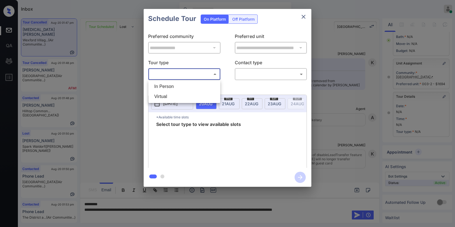
click at [165, 93] on li "Virtual" at bounding box center [184, 97] width 69 height 10
type input "*******"
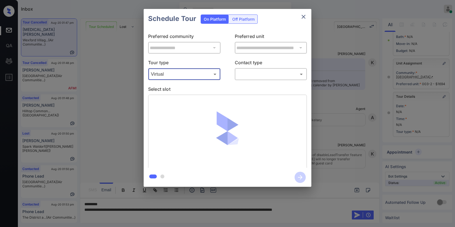
click at [243, 78] on body "Inbox Paolo Gabriel Online Set yourself offline Set yourself on break Profile S…" at bounding box center [227, 113] width 455 height 227
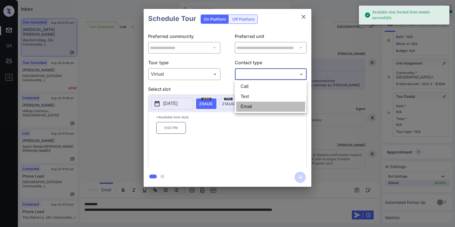
click at [252, 104] on li "Email" at bounding box center [270, 107] width 69 height 10
type input "*****"
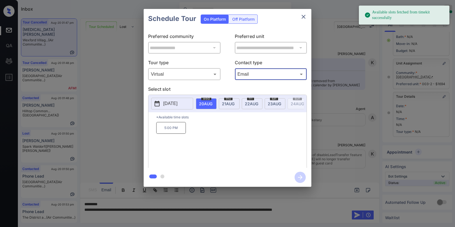
click at [213, 104] on span "[DATE]" at bounding box center [205, 104] width 13 height 5
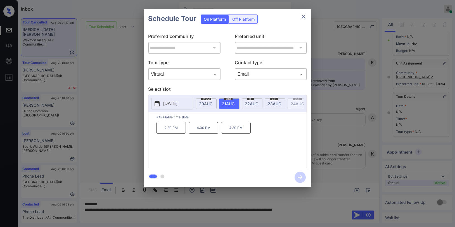
click at [303, 16] on icon "close" at bounding box center [303, 16] width 7 height 7
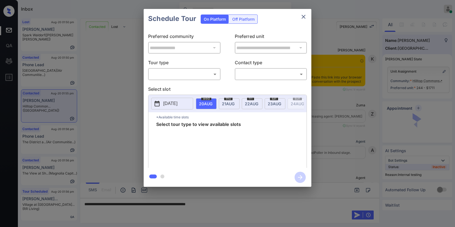
scroll to position [1800, 0]
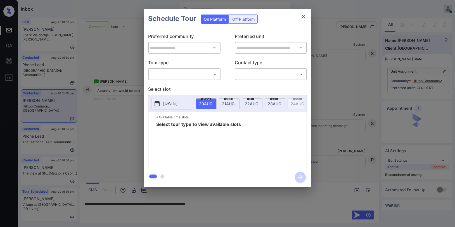
click at [179, 74] on body "Inbox [PERSON_NAME] Online Set yourself offline Set yourself on break Profile S…" at bounding box center [227, 113] width 455 height 227
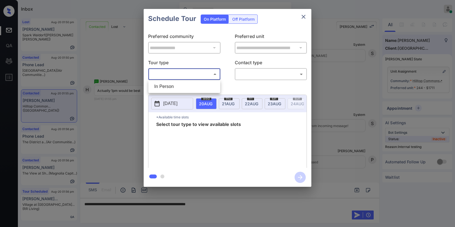
click at [306, 16] on div at bounding box center [227, 113] width 455 height 227
click at [191, 76] on body "Inbox [PERSON_NAME] Online Set yourself offline Set yourself on break Profile S…" at bounding box center [227, 113] width 455 height 227
click at [182, 84] on li "In Person" at bounding box center [184, 87] width 69 height 10
type input "********"
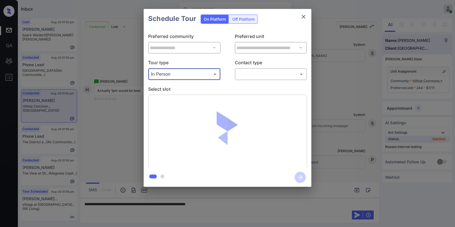
click at [248, 72] on body "Inbox [PERSON_NAME] Online Set yourself offline Set yourself on break Profile S…" at bounding box center [227, 113] width 455 height 227
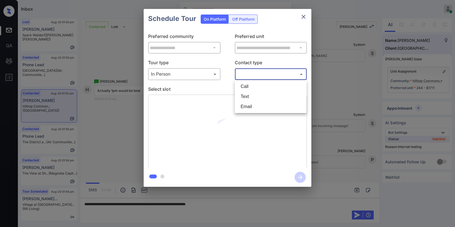
click at [244, 95] on li "Text" at bounding box center [270, 97] width 69 height 10
type input "****"
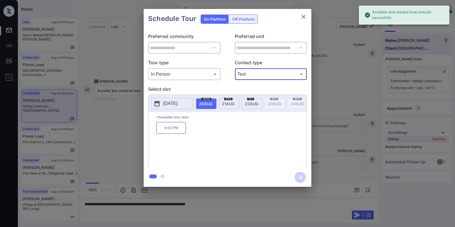
click at [213, 102] on span "[DATE]" at bounding box center [205, 104] width 13 height 5
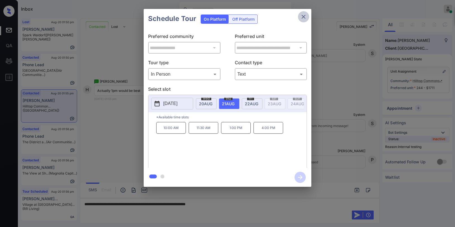
click at [300, 16] on button "close" at bounding box center [303, 16] width 11 height 11
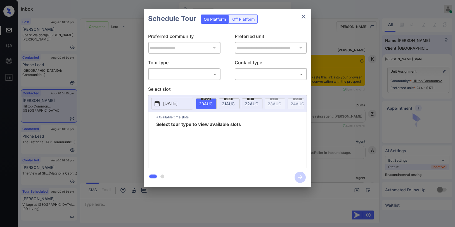
scroll to position [1833, 0]
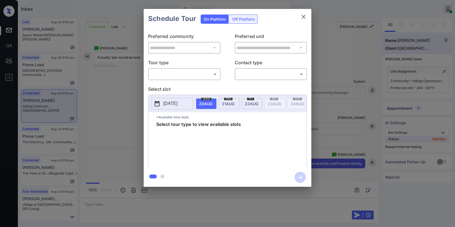
click at [197, 81] on div "**********" at bounding box center [228, 99] width 168 height 140
click at [195, 78] on body "Inbox Paolo Gabriel Online Set yourself offline Set yourself on break Profile S…" at bounding box center [227, 113] width 455 height 227
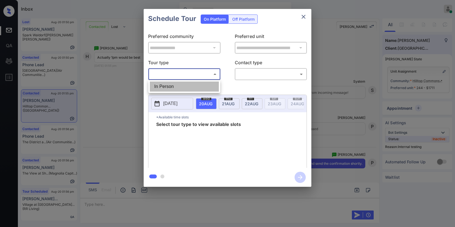
click at [185, 90] on li "In Person" at bounding box center [184, 87] width 69 height 10
type input "********"
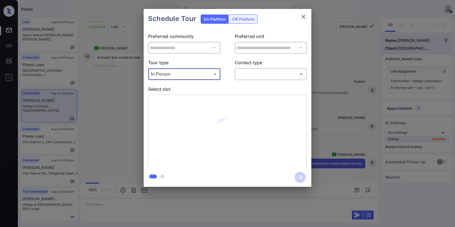
click at [245, 74] on body "Inbox Paolo Gabriel Online Set yourself offline Set yourself on break Profile S…" at bounding box center [227, 113] width 455 height 227
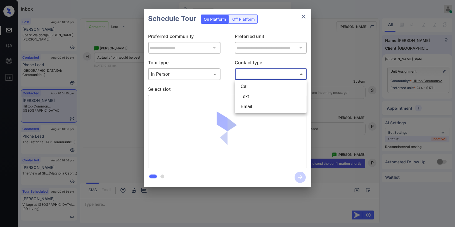
click at [244, 94] on li "Text" at bounding box center [270, 97] width 69 height 10
type input "****"
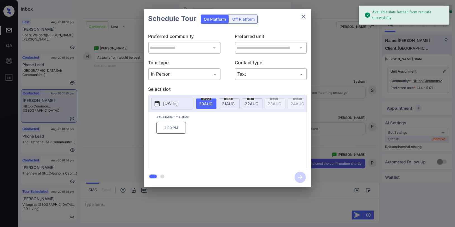
click at [213, 104] on span "21 AUG" at bounding box center [205, 104] width 13 height 5
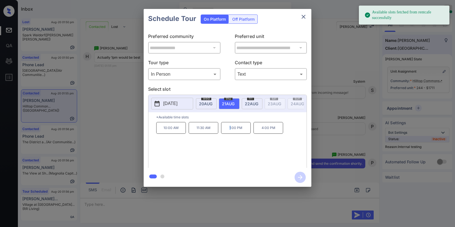
click at [231, 134] on p "1:00 PM" at bounding box center [236, 128] width 30 height 12
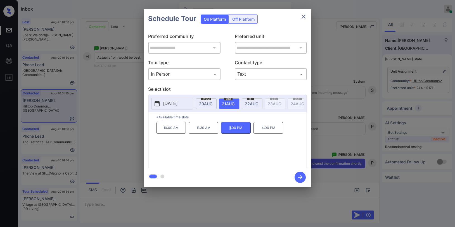
click at [301, 178] on icon "button" at bounding box center [300, 177] width 11 height 11
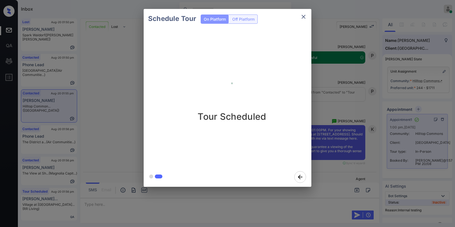
scroll to position [2006, 0]
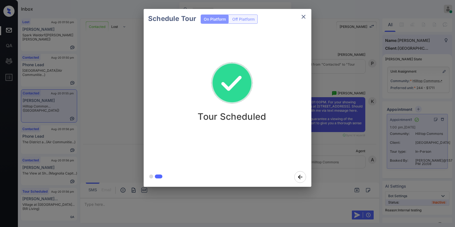
click at [307, 17] on icon "close" at bounding box center [303, 16] width 7 height 7
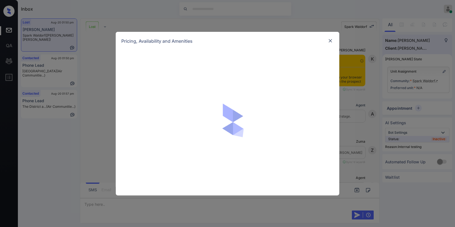
scroll to position [2370, 0]
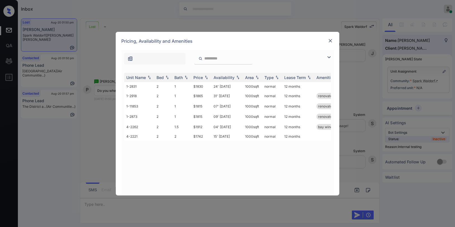
click at [332, 39] on img at bounding box center [331, 41] width 6 height 6
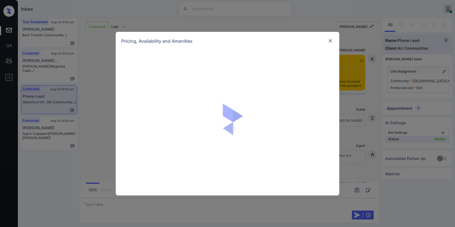
scroll to position [557, 0]
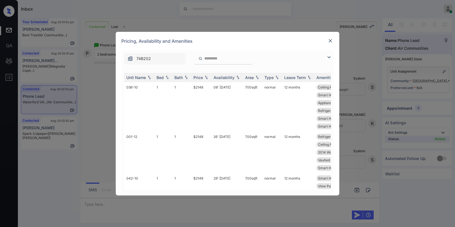
click at [328, 59] on img at bounding box center [329, 57] width 7 height 7
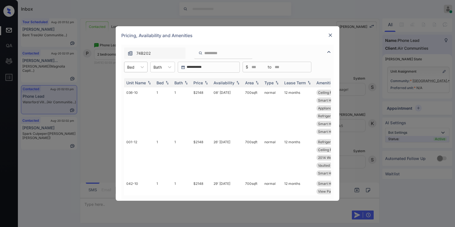
click at [137, 68] on div "Bed" at bounding box center [130, 67] width 13 height 8
click at [130, 90] on div "2" at bounding box center [135, 91] width 23 height 10
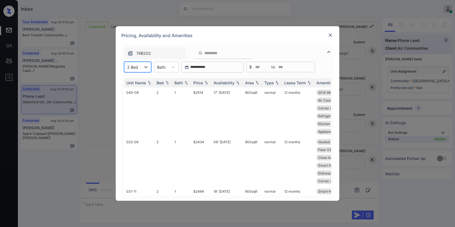
scroll to position [593, 0]
click at [199, 83] on div "Price" at bounding box center [199, 83] width 10 height 5
click at [200, 83] on div "Price" at bounding box center [199, 83] width 10 height 5
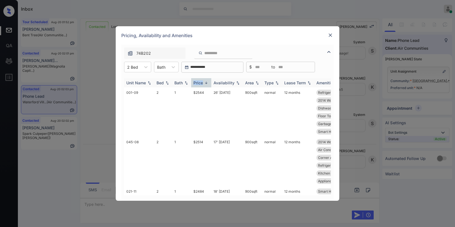
click at [201, 83] on div "Price" at bounding box center [199, 83] width 10 height 5
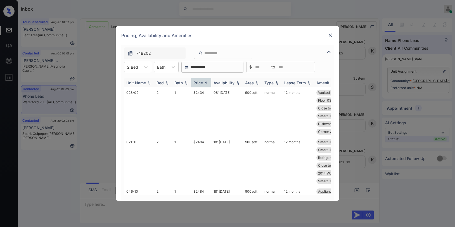
click at [203, 83] on div "Price" at bounding box center [199, 83] width 10 height 5
click at [204, 84] on img at bounding box center [207, 83] width 6 height 4
click at [202, 93] on td "$2434" at bounding box center [201, 113] width 20 height 50
click at [201, 93] on td "$2434" at bounding box center [201, 113] width 20 height 50
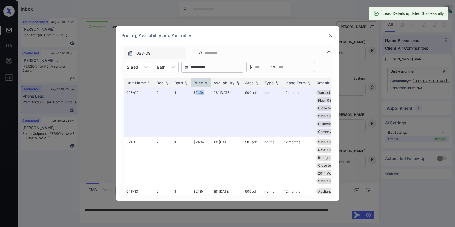
click at [331, 34] on img at bounding box center [331, 35] width 6 height 6
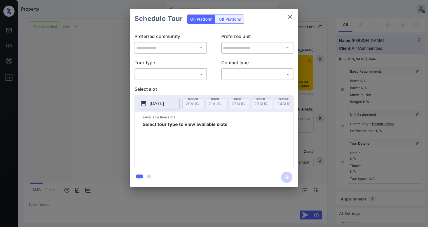
scroll to position [51, 0]
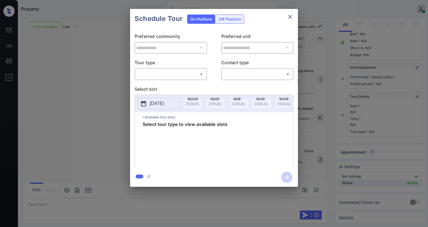
click at [174, 76] on body "Property [PERSON_NAME] Online Set yourself offline Set yourself on break Profil…" at bounding box center [214, 113] width 428 height 227
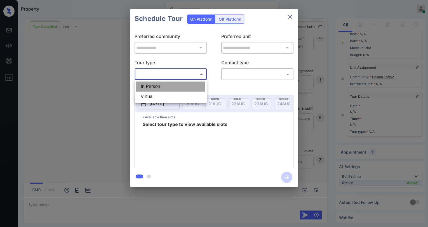
drag, startPoint x: 166, startPoint y: 85, endPoint x: 234, endPoint y: 81, distance: 68.1
click at [166, 85] on li "In Person" at bounding box center [170, 87] width 69 height 10
type input "********"
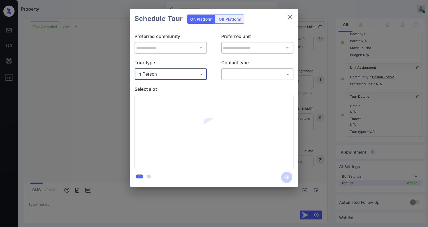
click at [251, 77] on body "Property [PERSON_NAME] Online Set yourself offline Set yourself on break Profil…" at bounding box center [214, 113] width 428 height 227
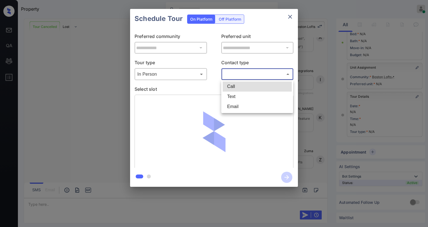
click at [239, 97] on li "Text" at bounding box center [257, 97] width 69 height 10
type input "****"
